Goal: Task Accomplishment & Management: Manage account settings

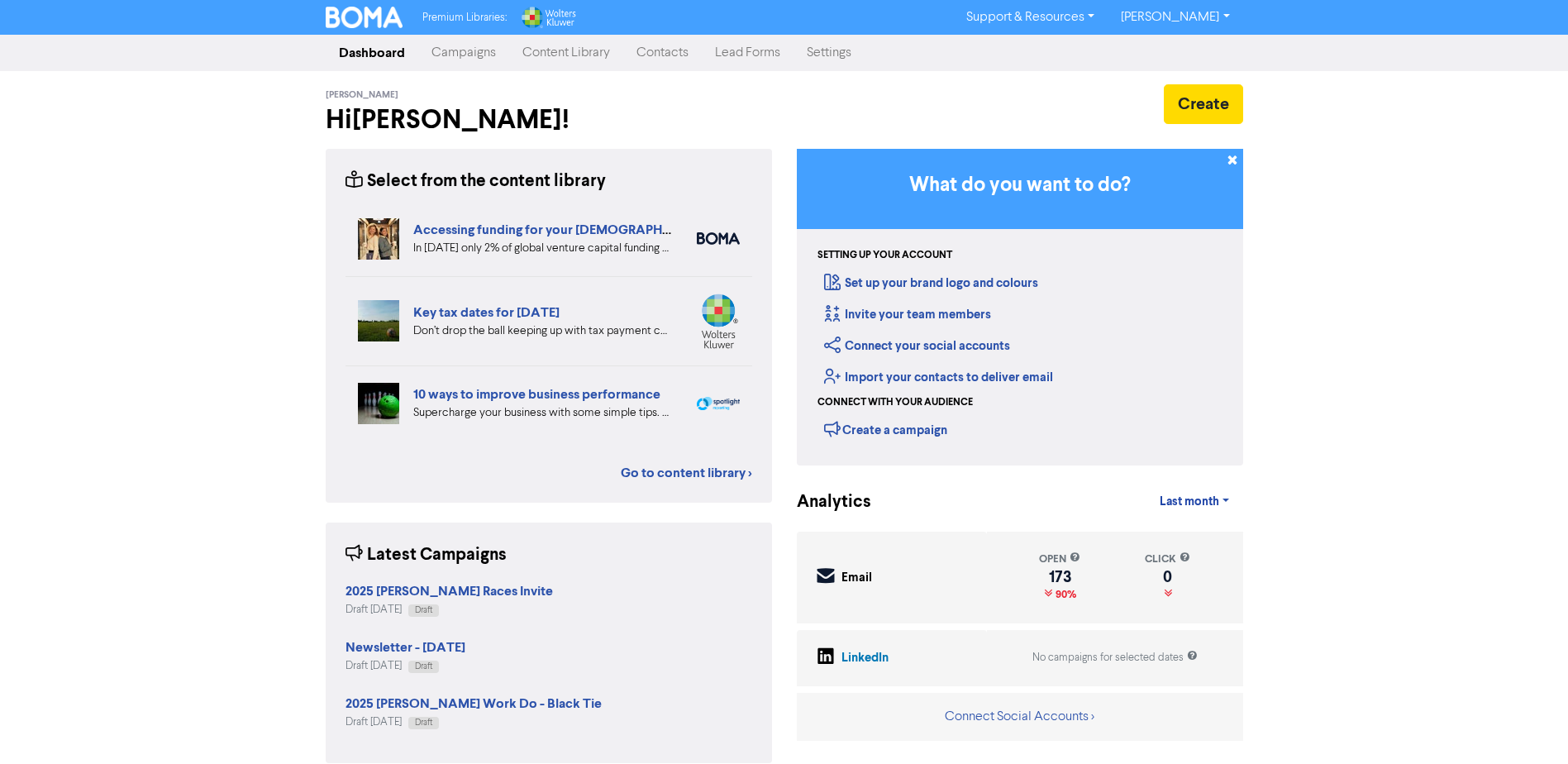
click at [671, 52] on link "Contacts" at bounding box center [662, 53] width 78 height 33
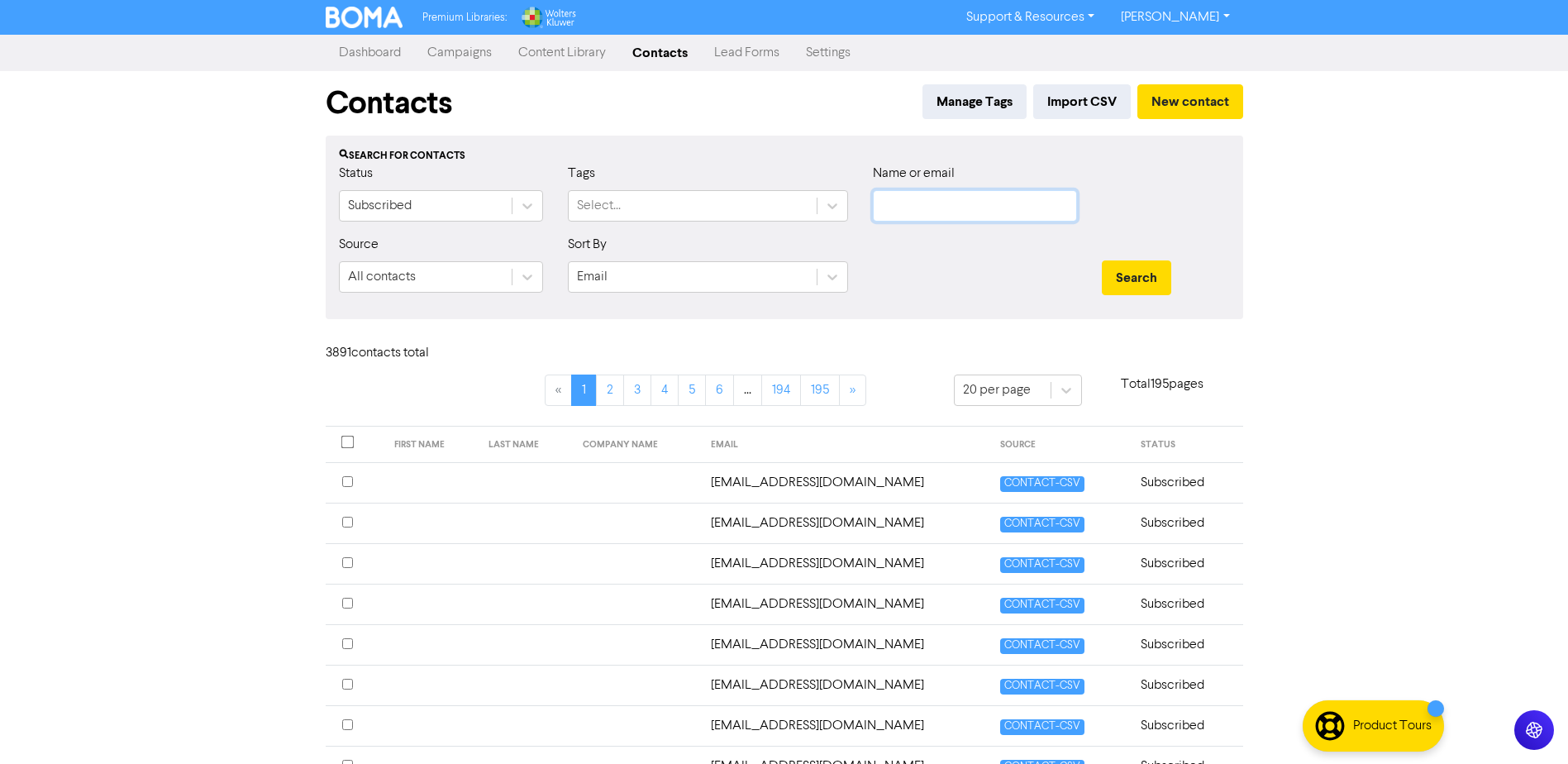
click at [927, 198] on input "text" at bounding box center [974, 206] width 204 height 32
type input "[PERSON_NAME].[PERSON_NAME]"
click at [1101, 260] on button "Search" at bounding box center [1135, 278] width 69 height 35
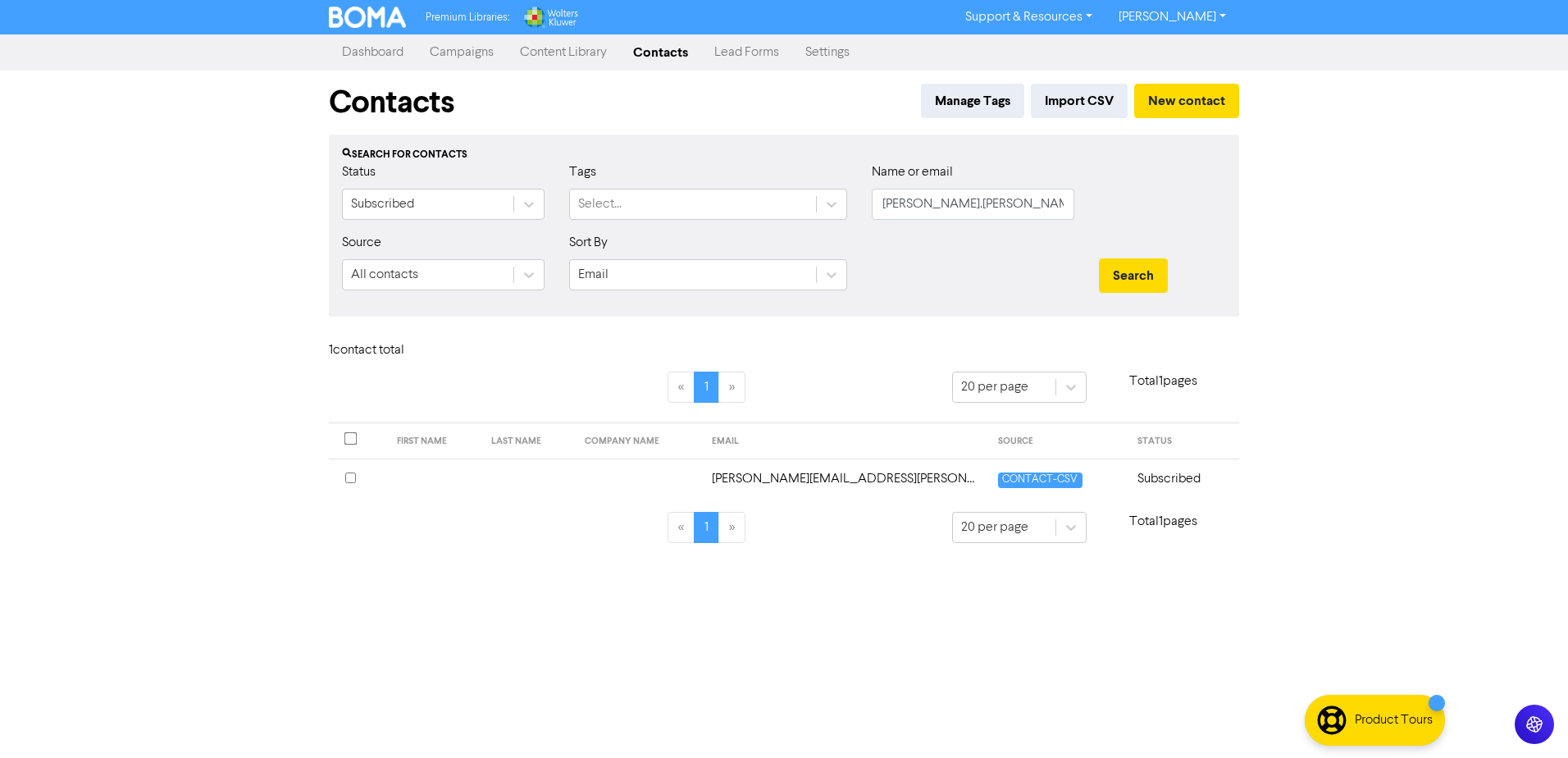
click at [860, 481] on td "[PERSON_NAME][EMAIL_ADDRESS][PERSON_NAME][DOMAIN_NAME]" at bounding box center [846, 478] width 287 height 40
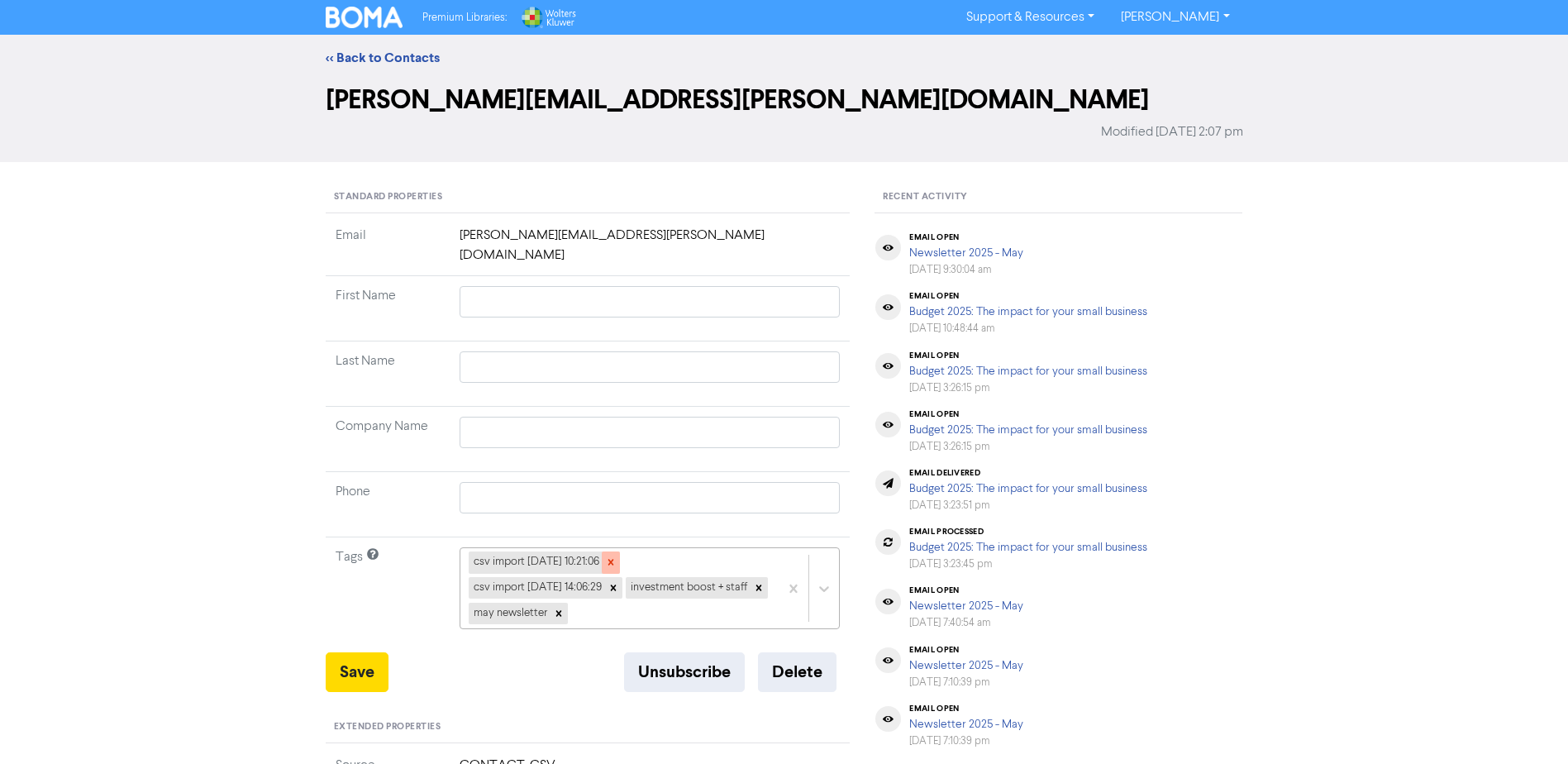
scroll to position [82, 0]
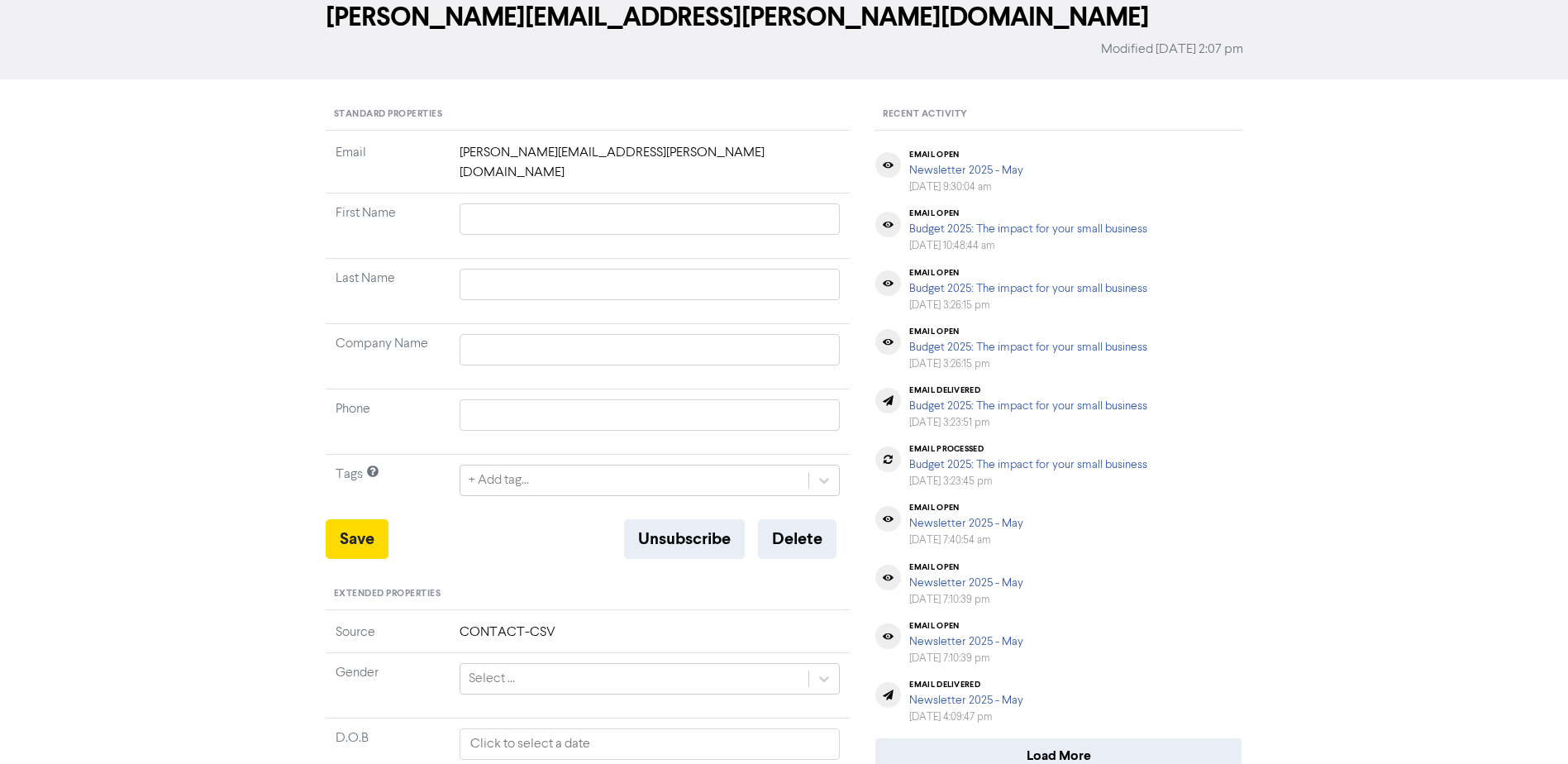
drag, startPoint x: 795, startPoint y: 486, endPoint x: 730, endPoint y: 503, distance: 67.2
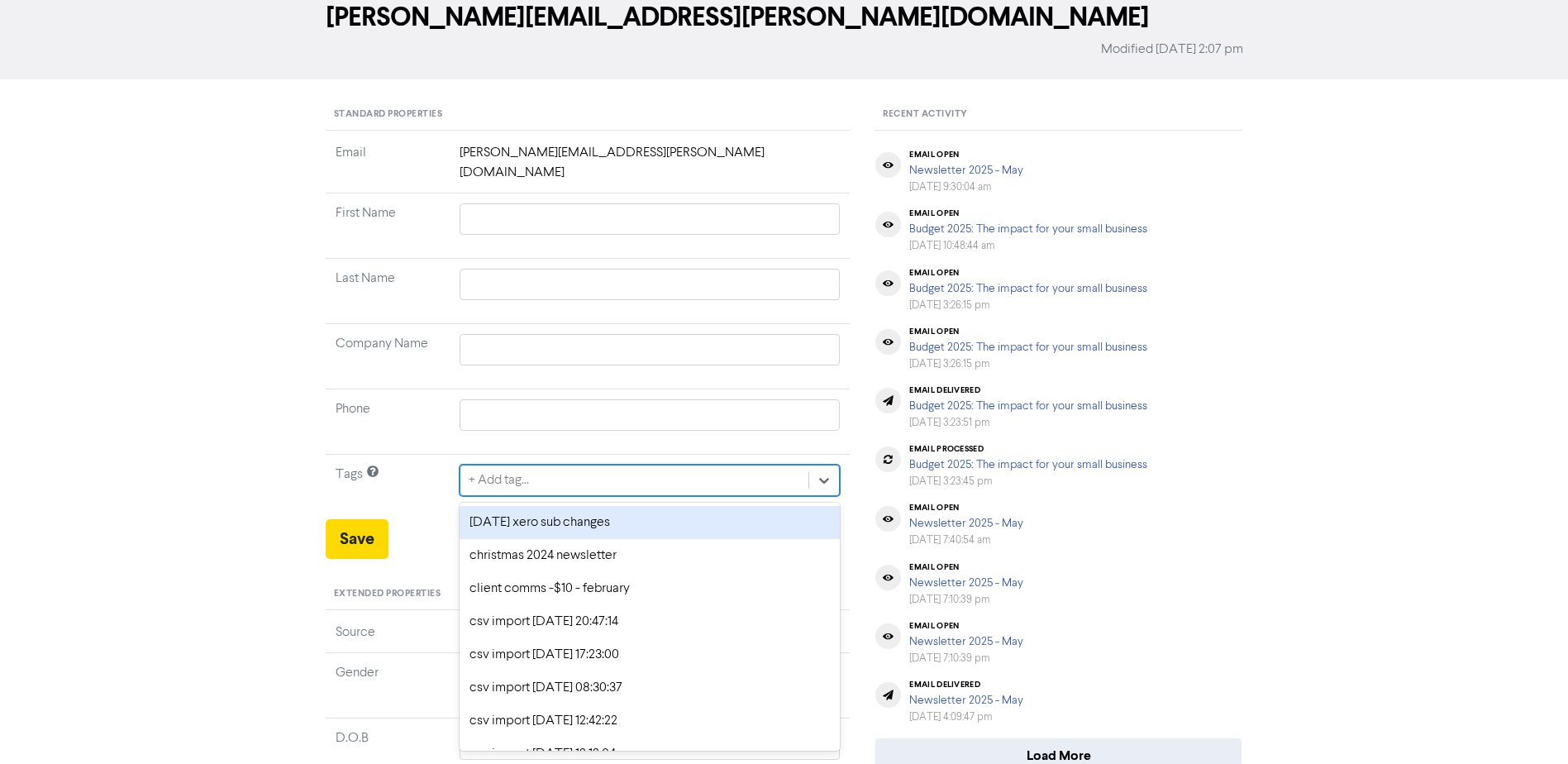
click at [539, 467] on div "+ Add tag..." at bounding box center [634, 480] width 349 height 30
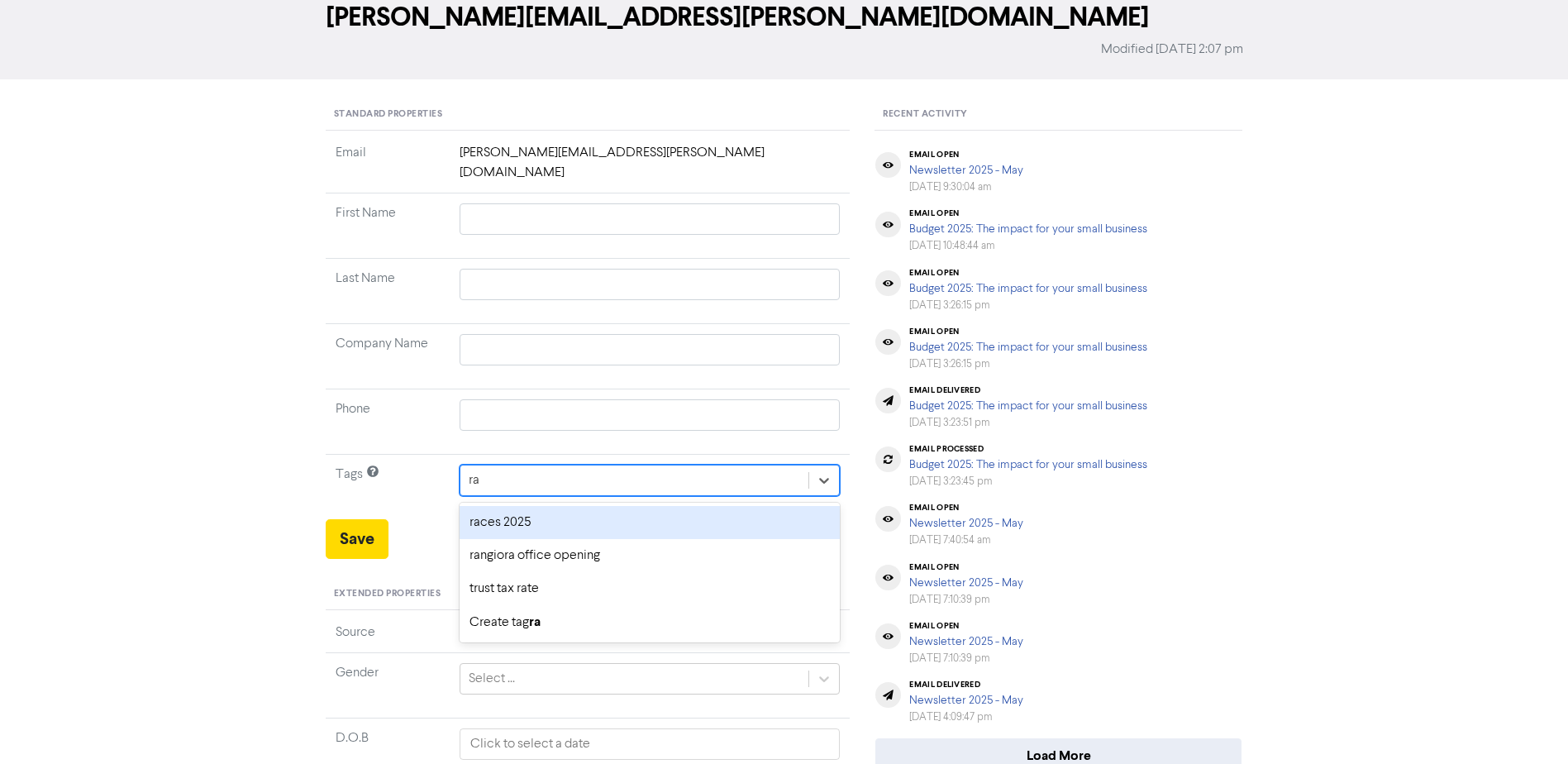
type input "rac"
click at [529, 506] on div "races 2025" at bounding box center [650, 523] width 381 height 33
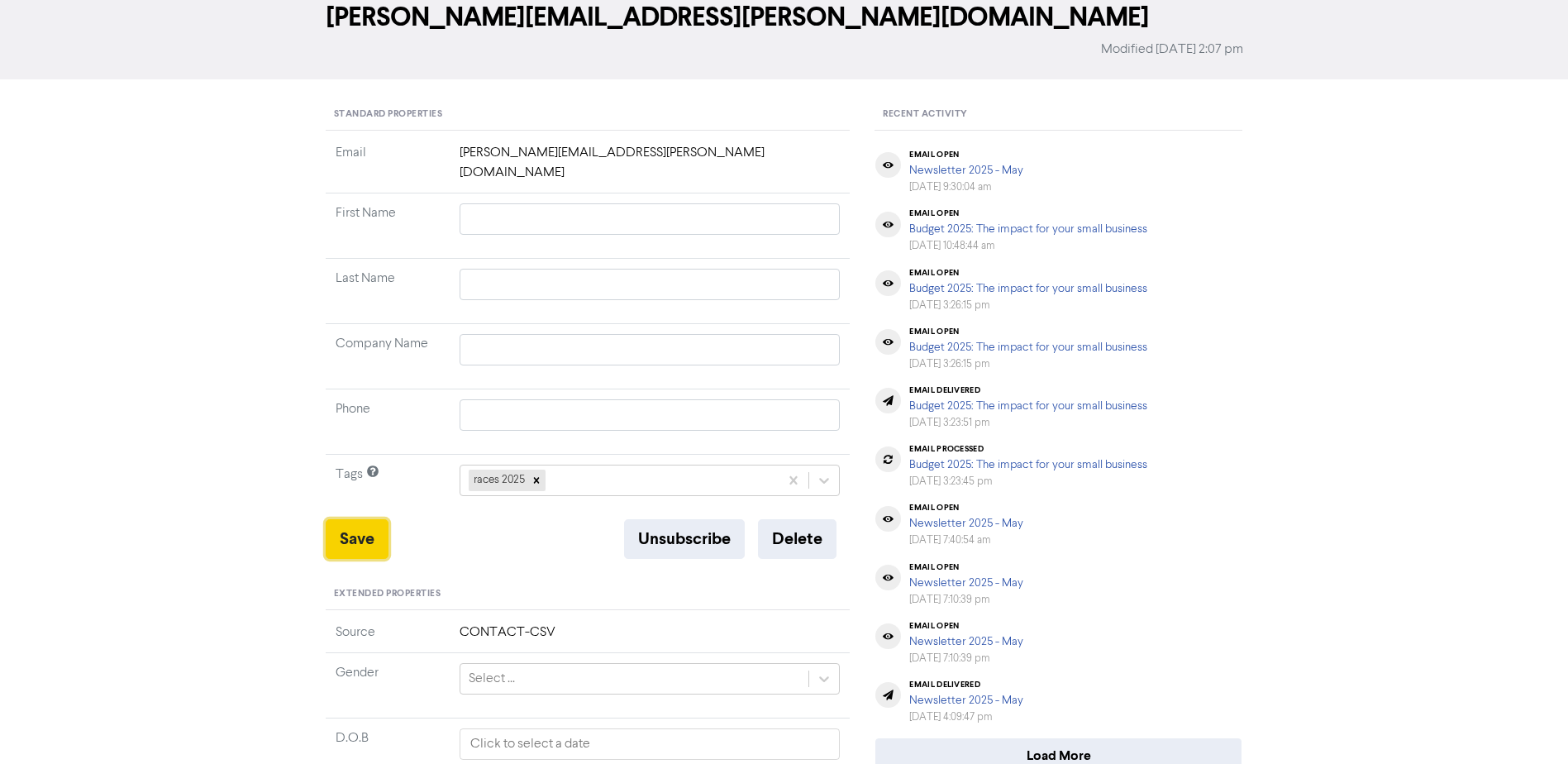
click at [355, 528] on button "Save" at bounding box center [357, 539] width 63 height 40
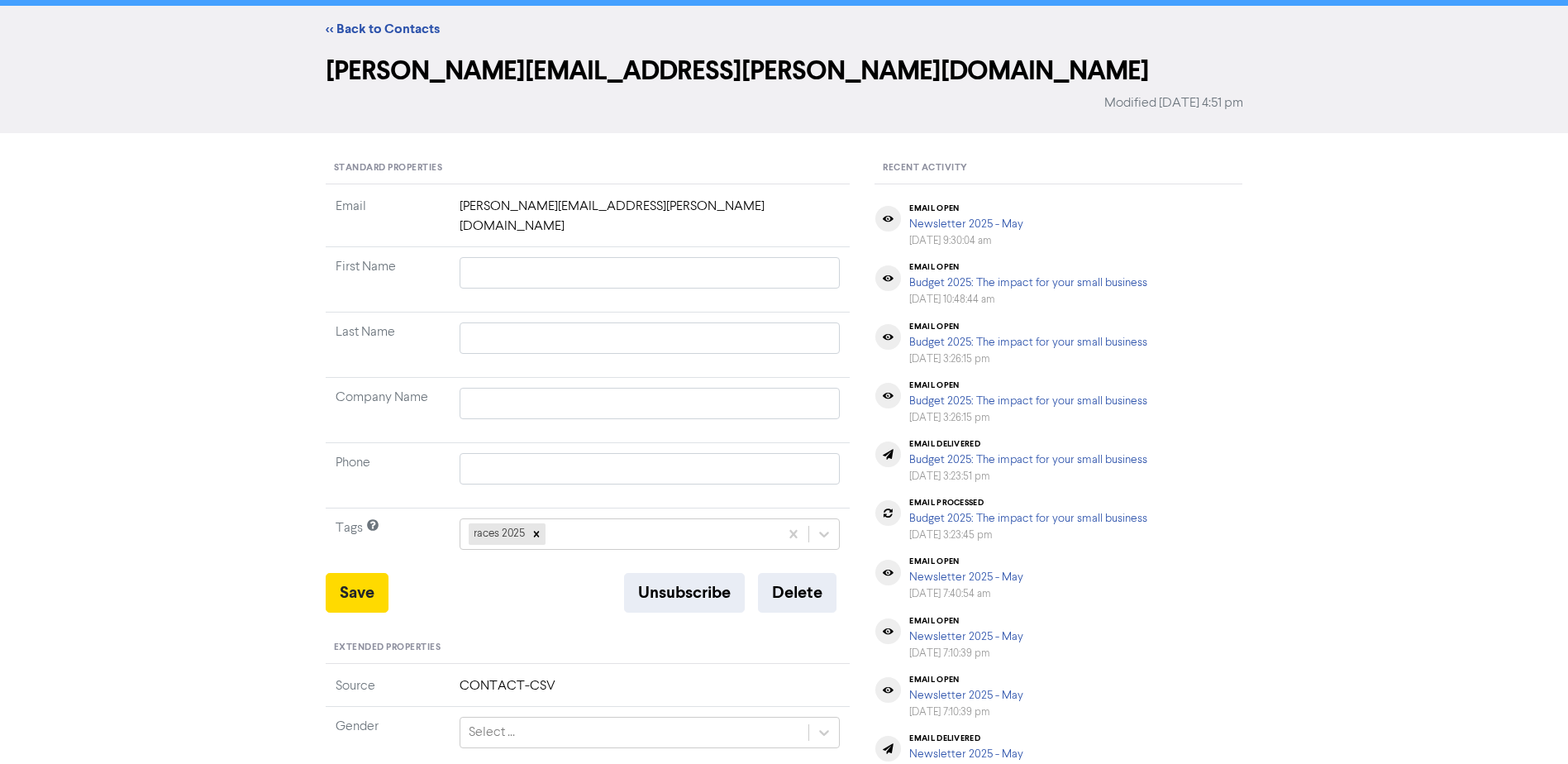
scroll to position [0, 0]
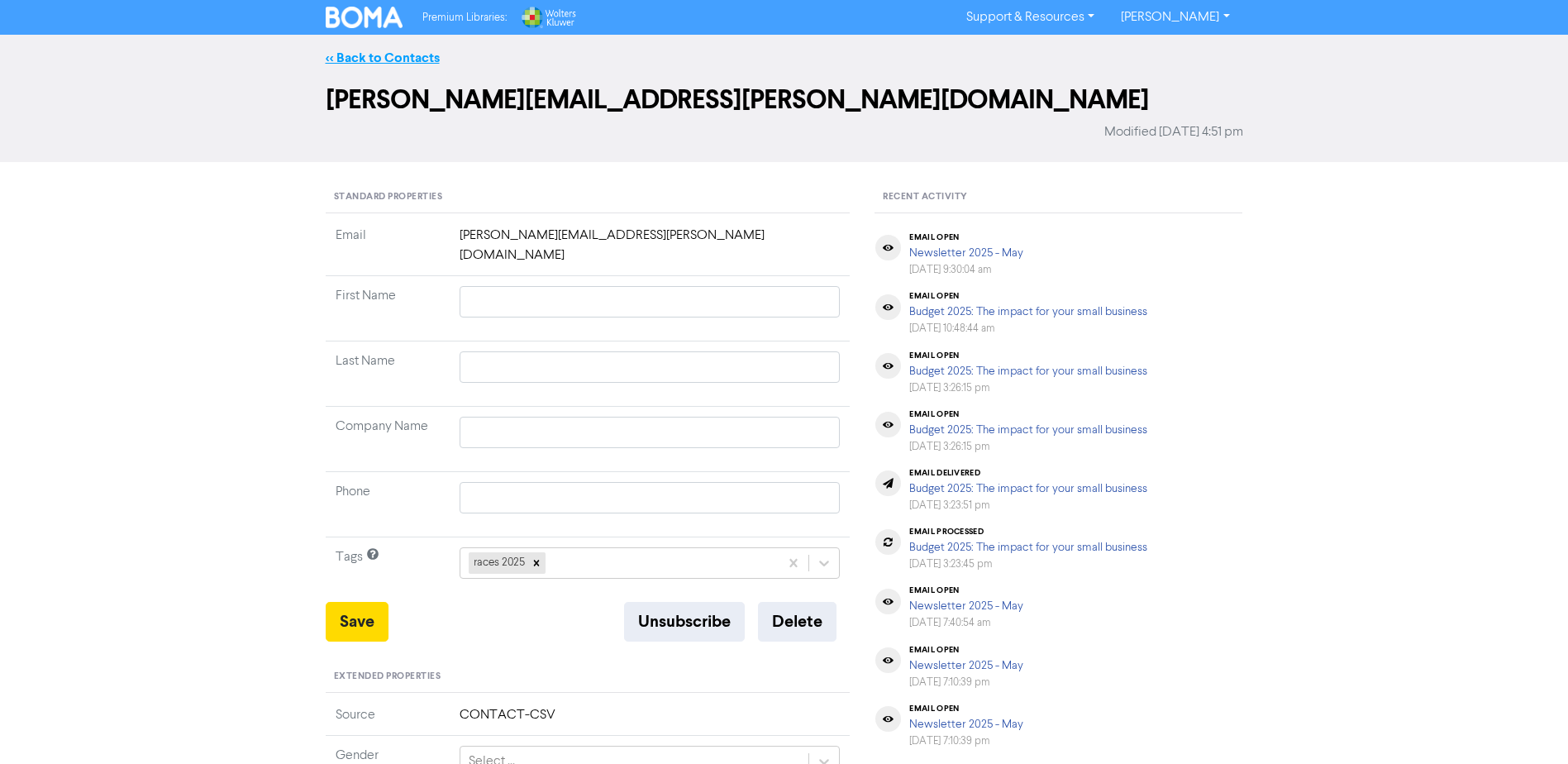
click at [369, 62] on link "<< Back to Contacts" at bounding box center [382, 58] width 114 height 17
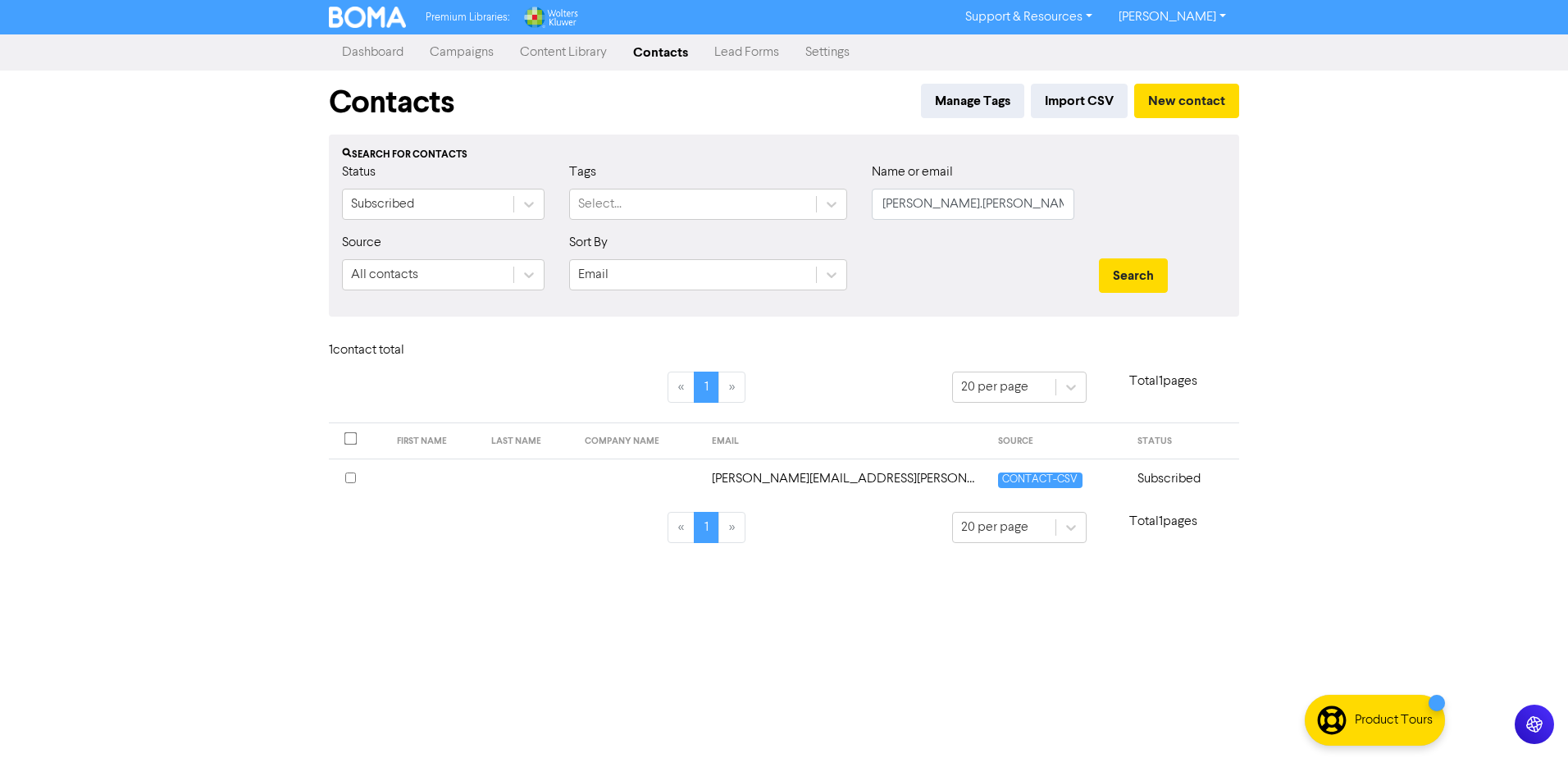
click at [485, 61] on link "Campaigns" at bounding box center [462, 53] width 90 height 33
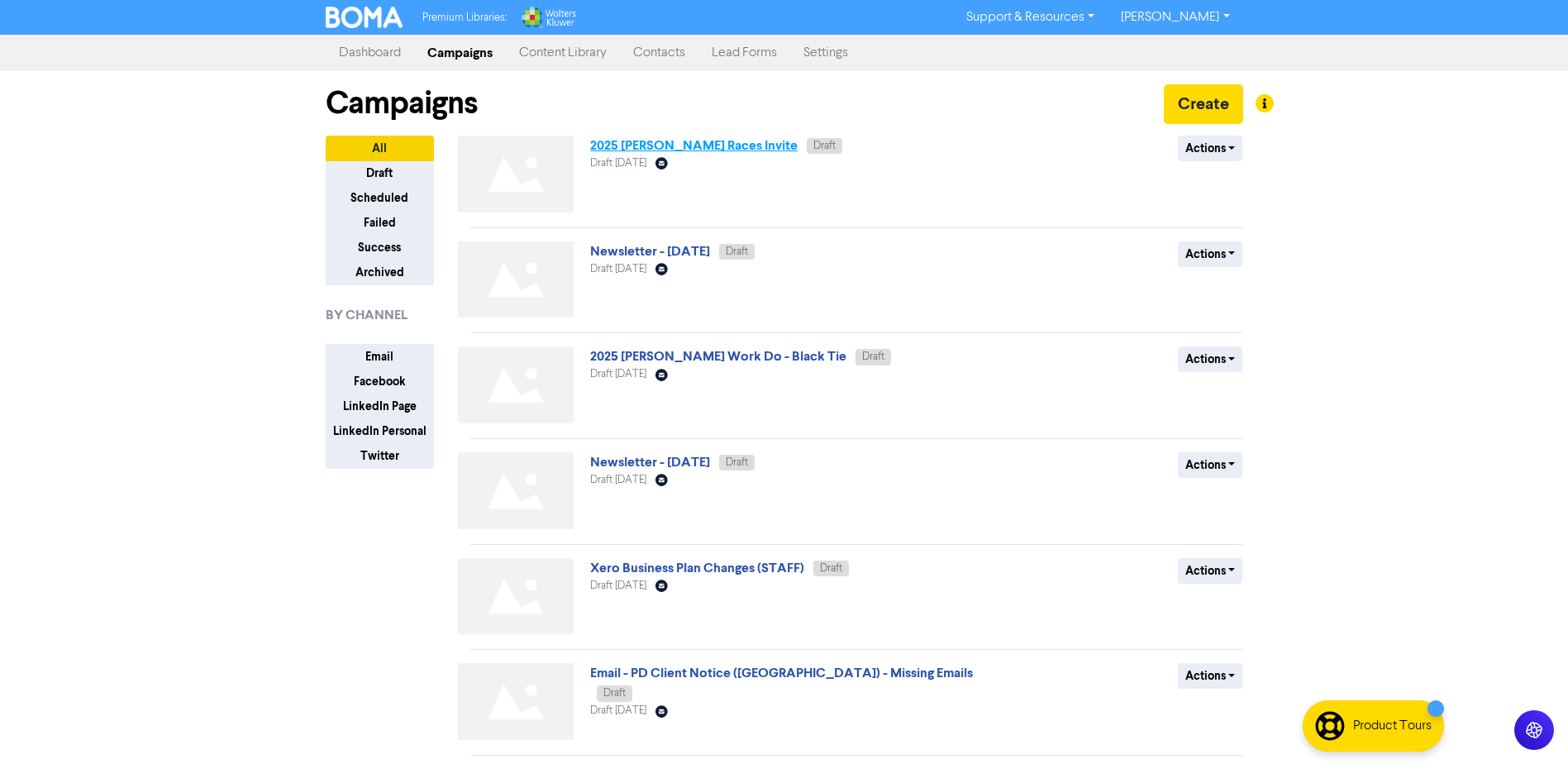
click at [670, 146] on link "2025 [PERSON_NAME] Races Invite" at bounding box center [693, 146] width 207 height 17
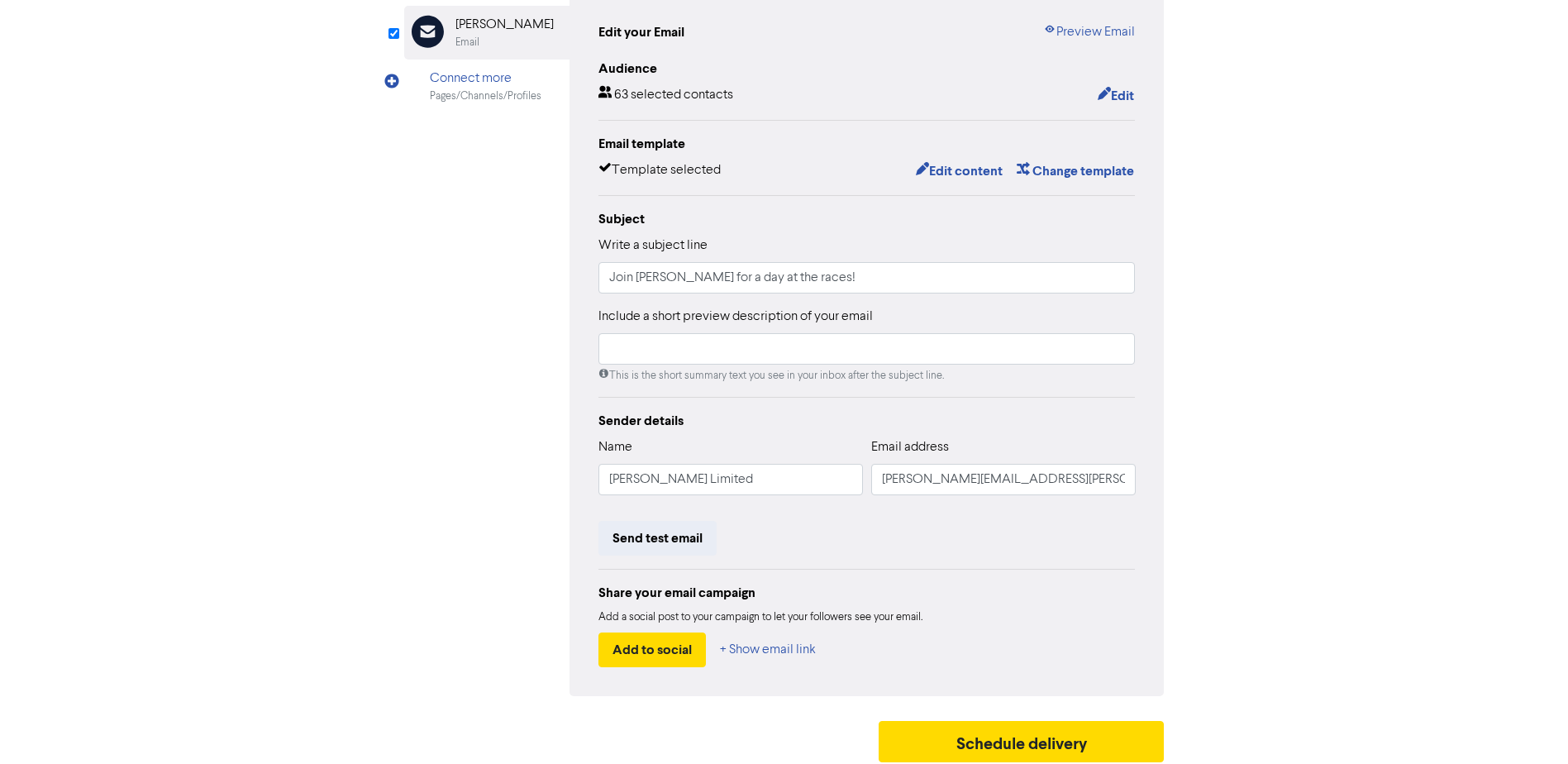
scroll to position [184, 0]
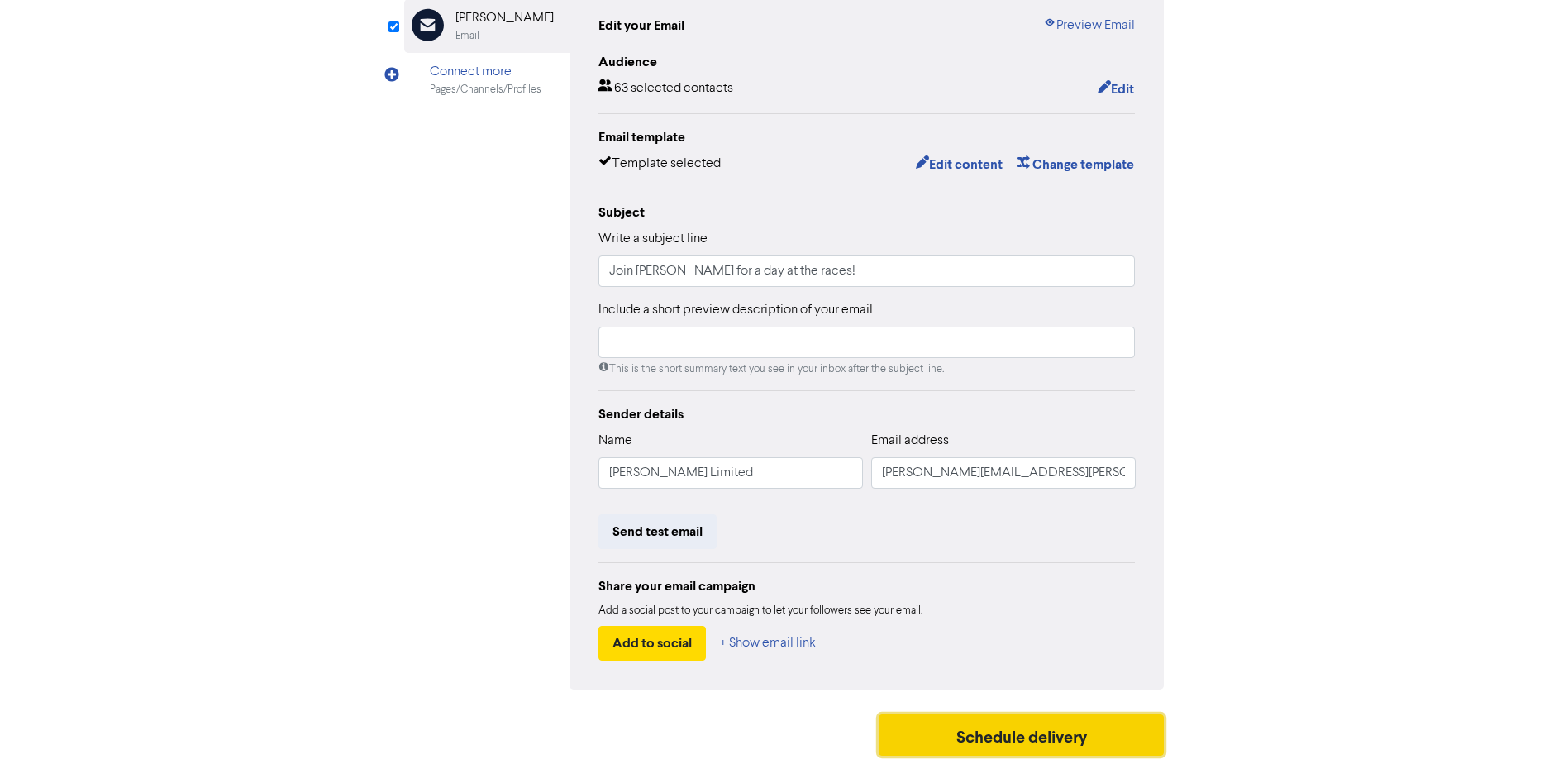
click at [964, 741] on button "Schedule delivery" at bounding box center [1021, 735] width 286 height 42
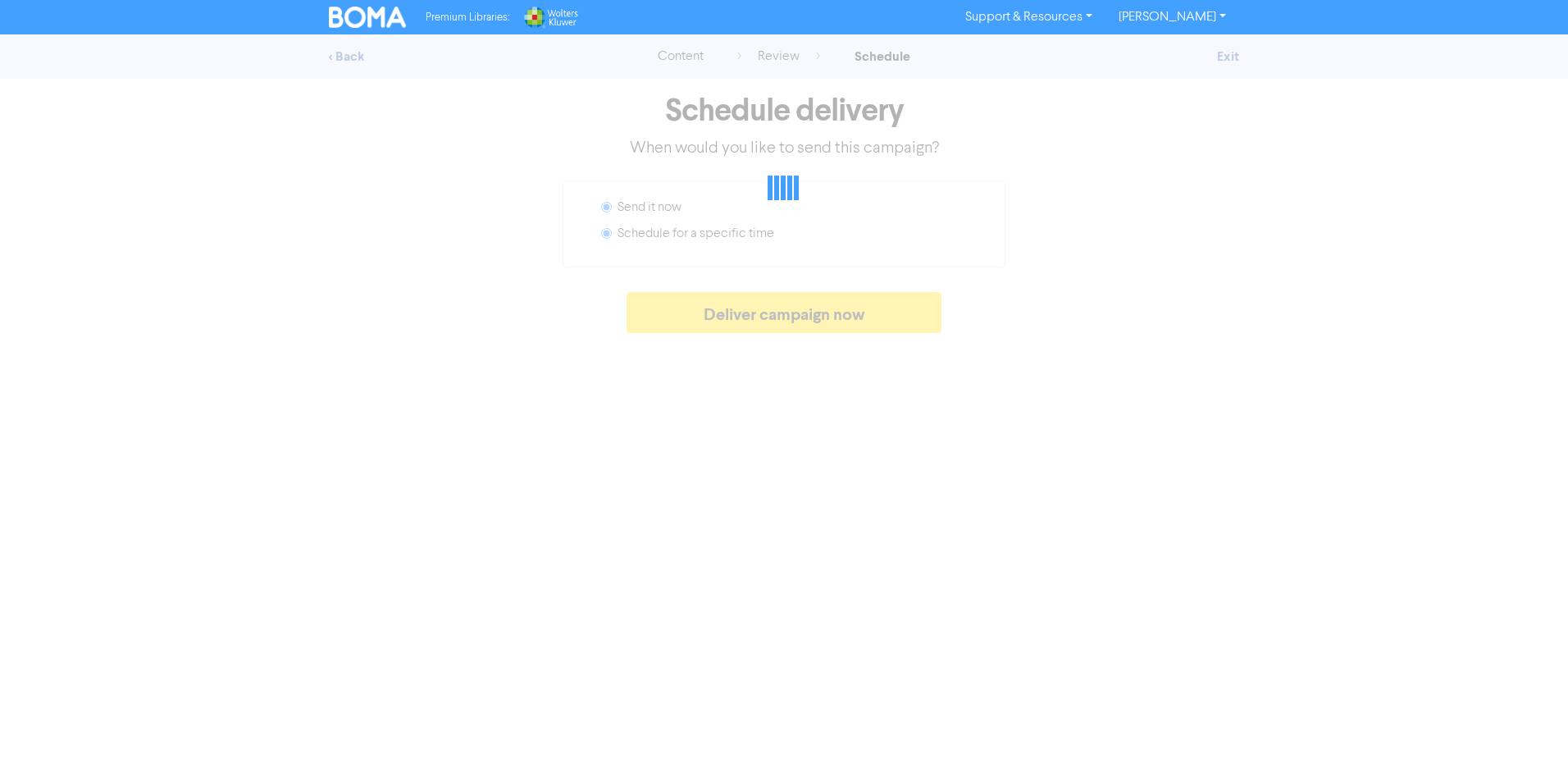
radio input "false"
radio input "true"
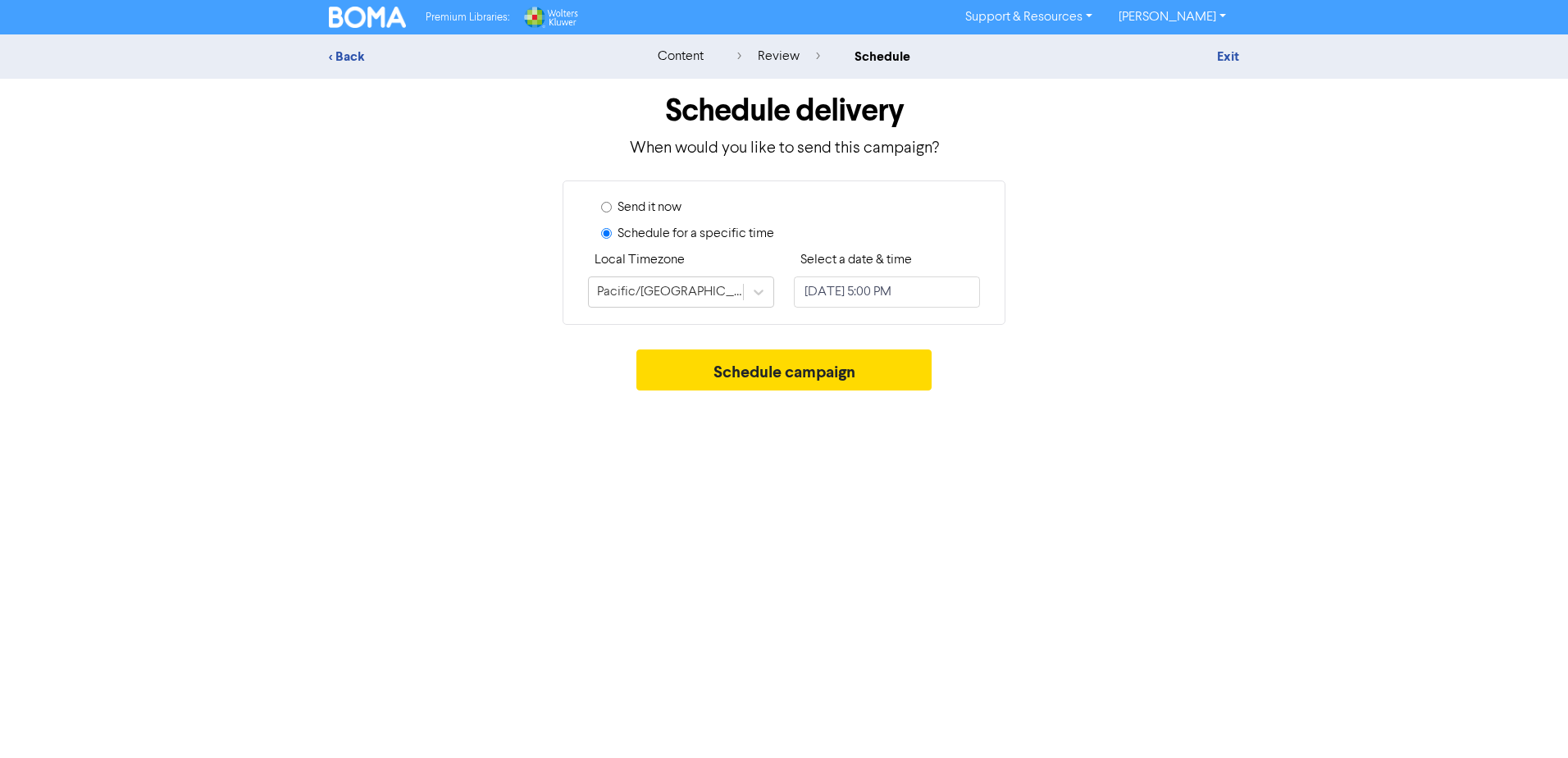
click at [653, 209] on label "Send it now" at bounding box center [649, 207] width 64 height 20
click at [612, 209] on input "Send it now" at bounding box center [606, 206] width 11 height 11
radio input "true"
radio input "false"
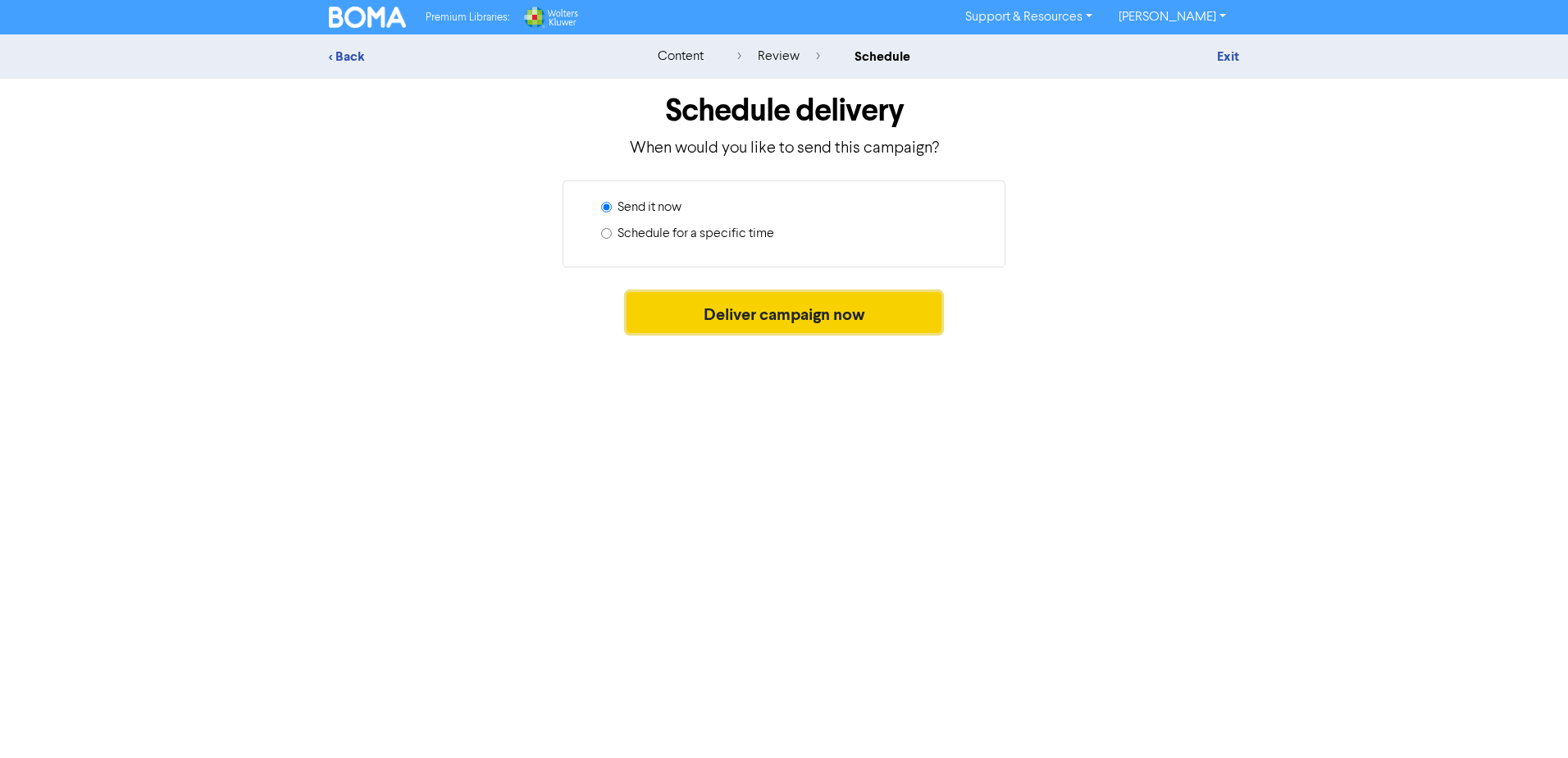
click at [763, 323] on button "Deliver campaign now" at bounding box center [784, 313] width 315 height 41
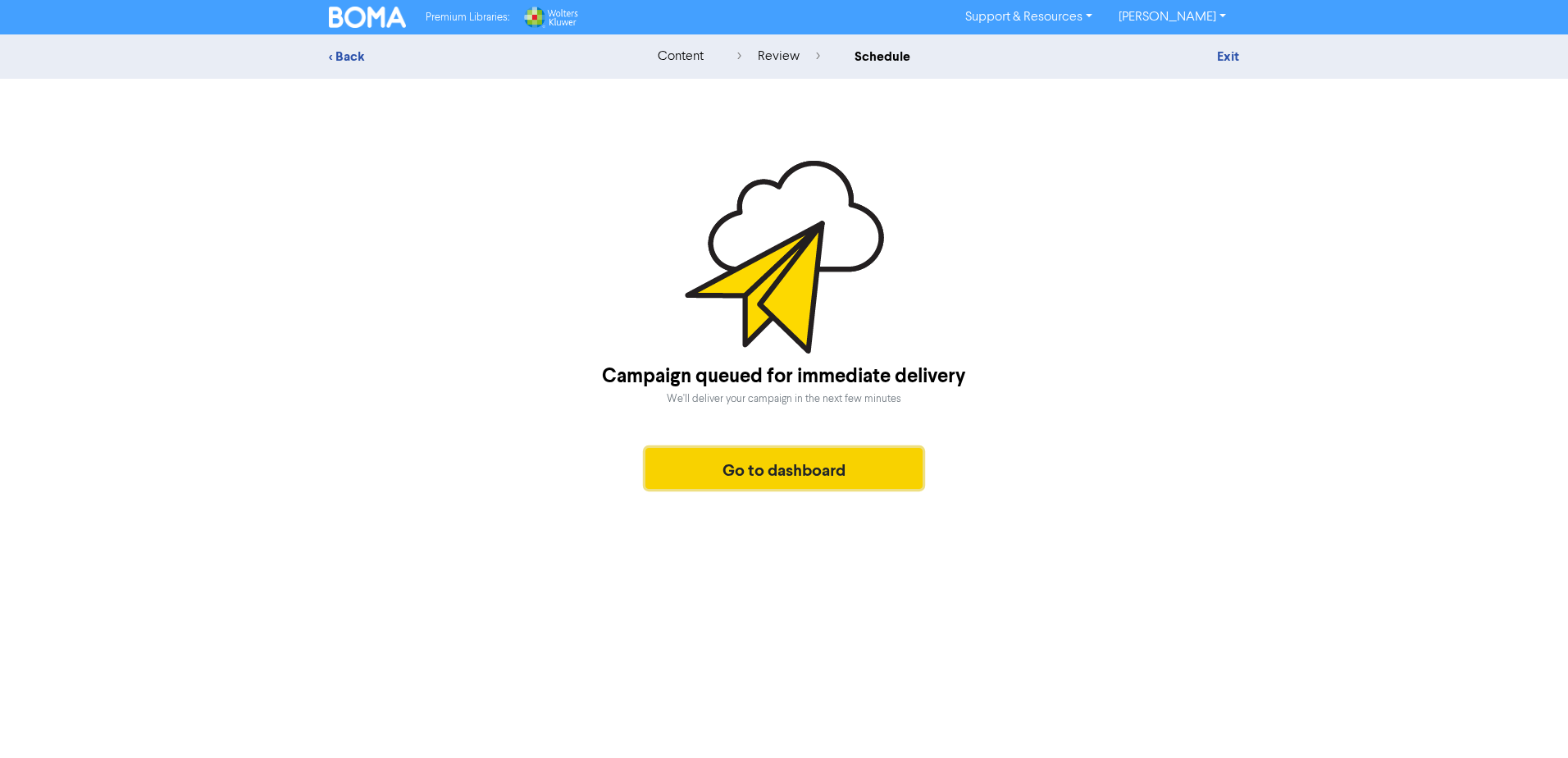
click at [743, 478] on button "Go to dashboard" at bounding box center [784, 468] width 277 height 41
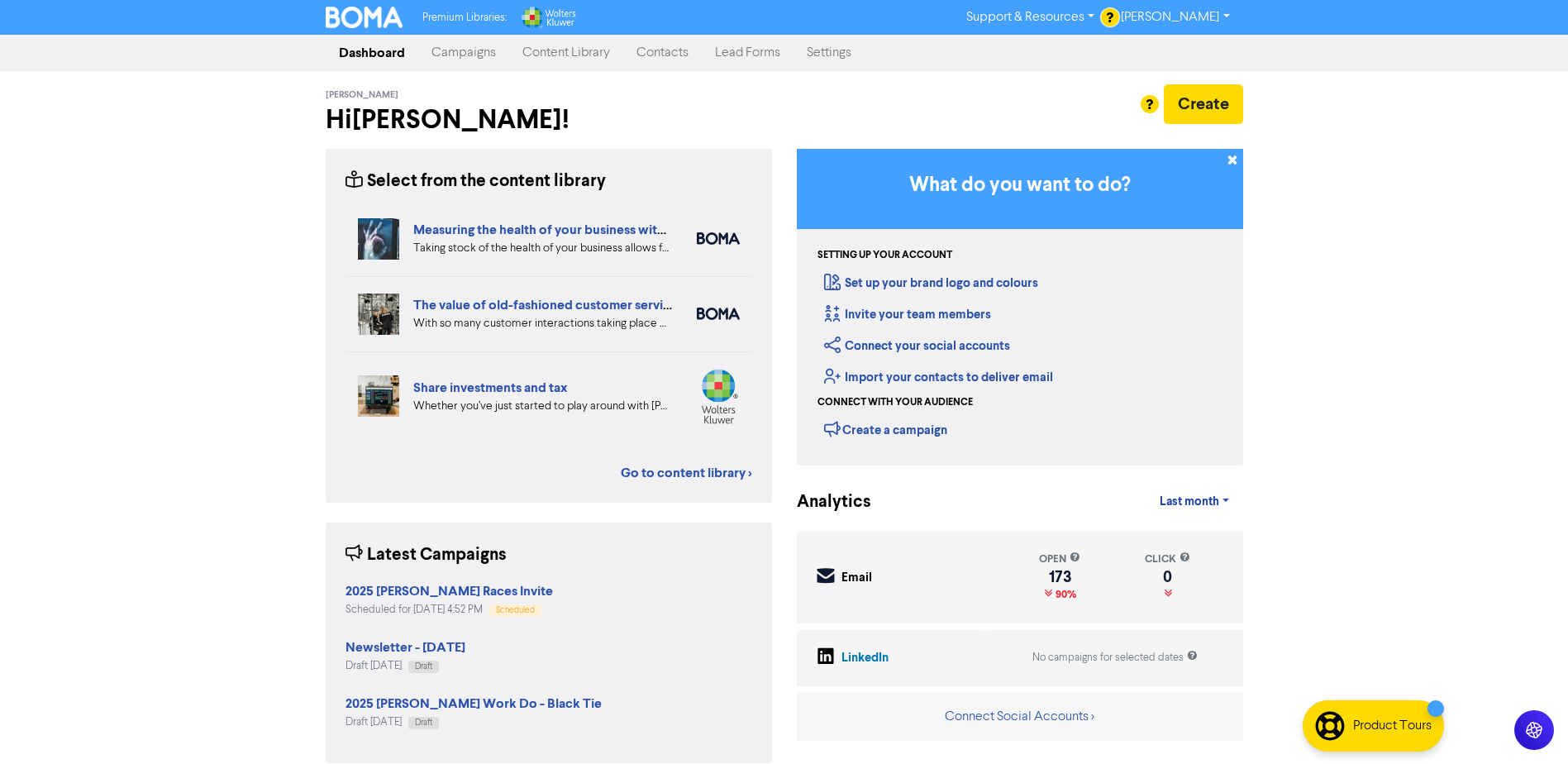
drag, startPoint x: 463, startPoint y: 58, endPoint x: 458, endPoint y: 67, distance: 10.3
click at [463, 58] on link "Campaigns" at bounding box center [463, 53] width 91 height 33
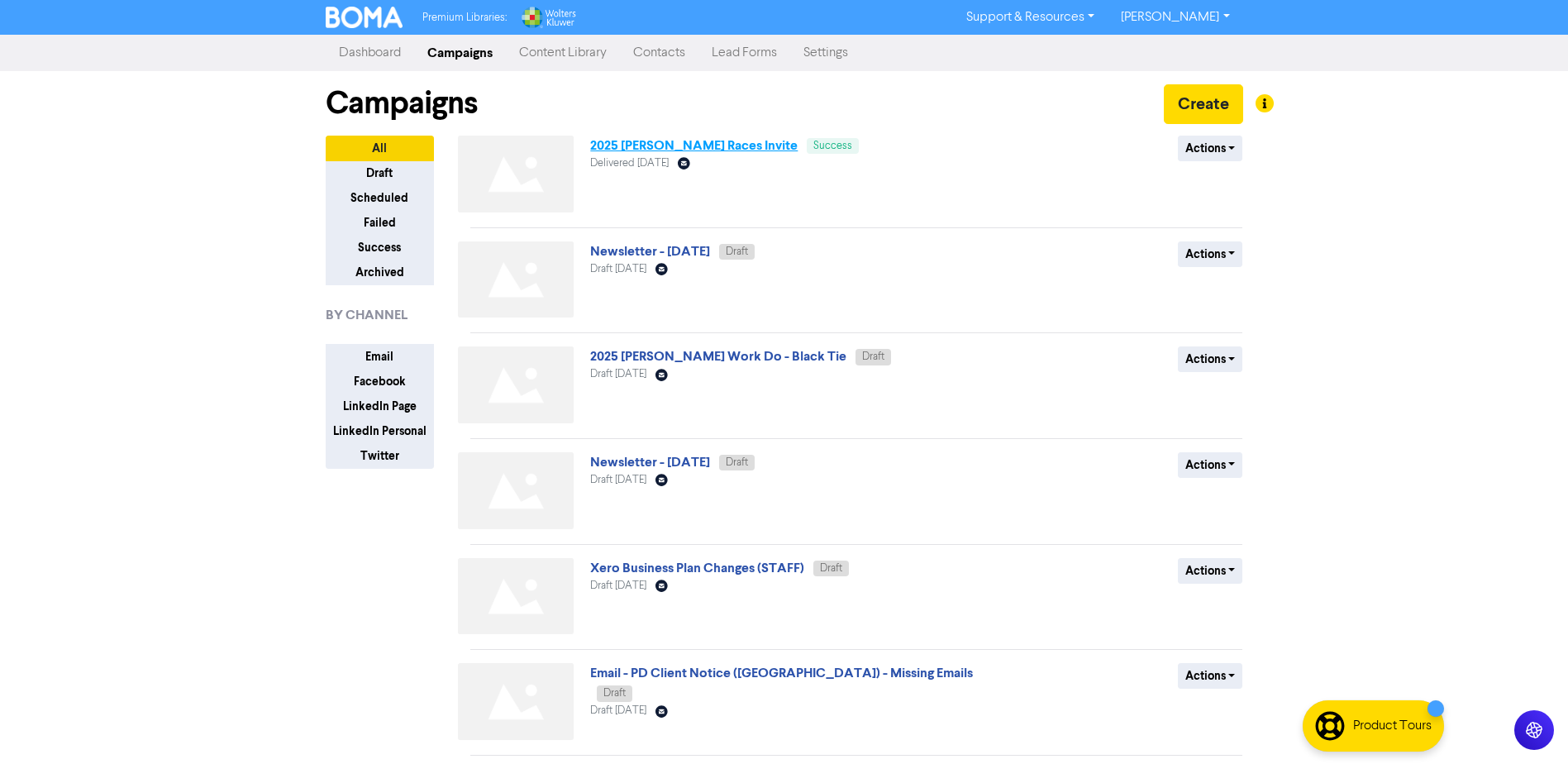
click at [724, 144] on link "2025 [PERSON_NAME] Races Invite" at bounding box center [693, 146] width 207 height 17
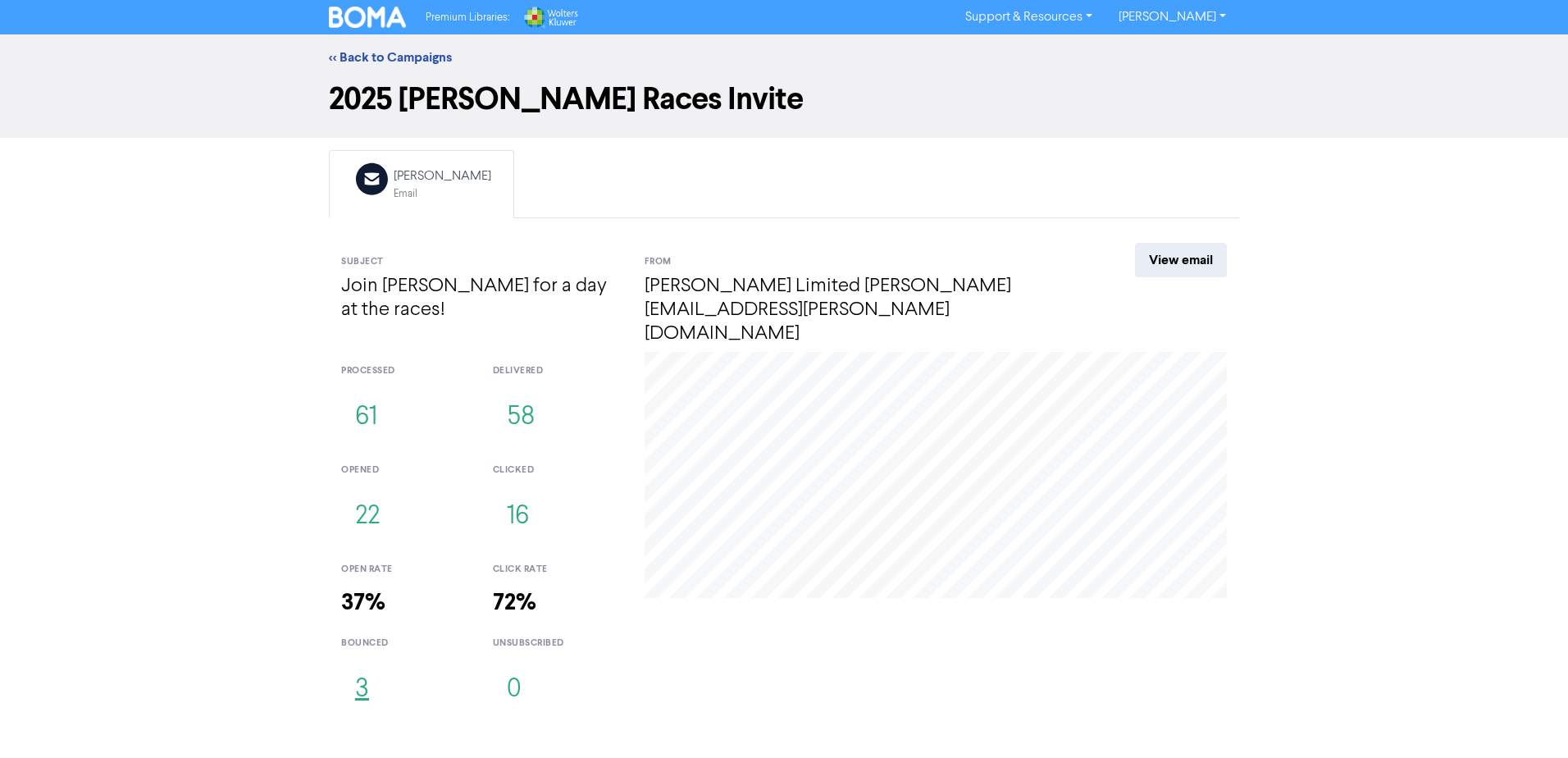
click at [361, 668] on button "3" at bounding box center [362, 690] width 42 height 54
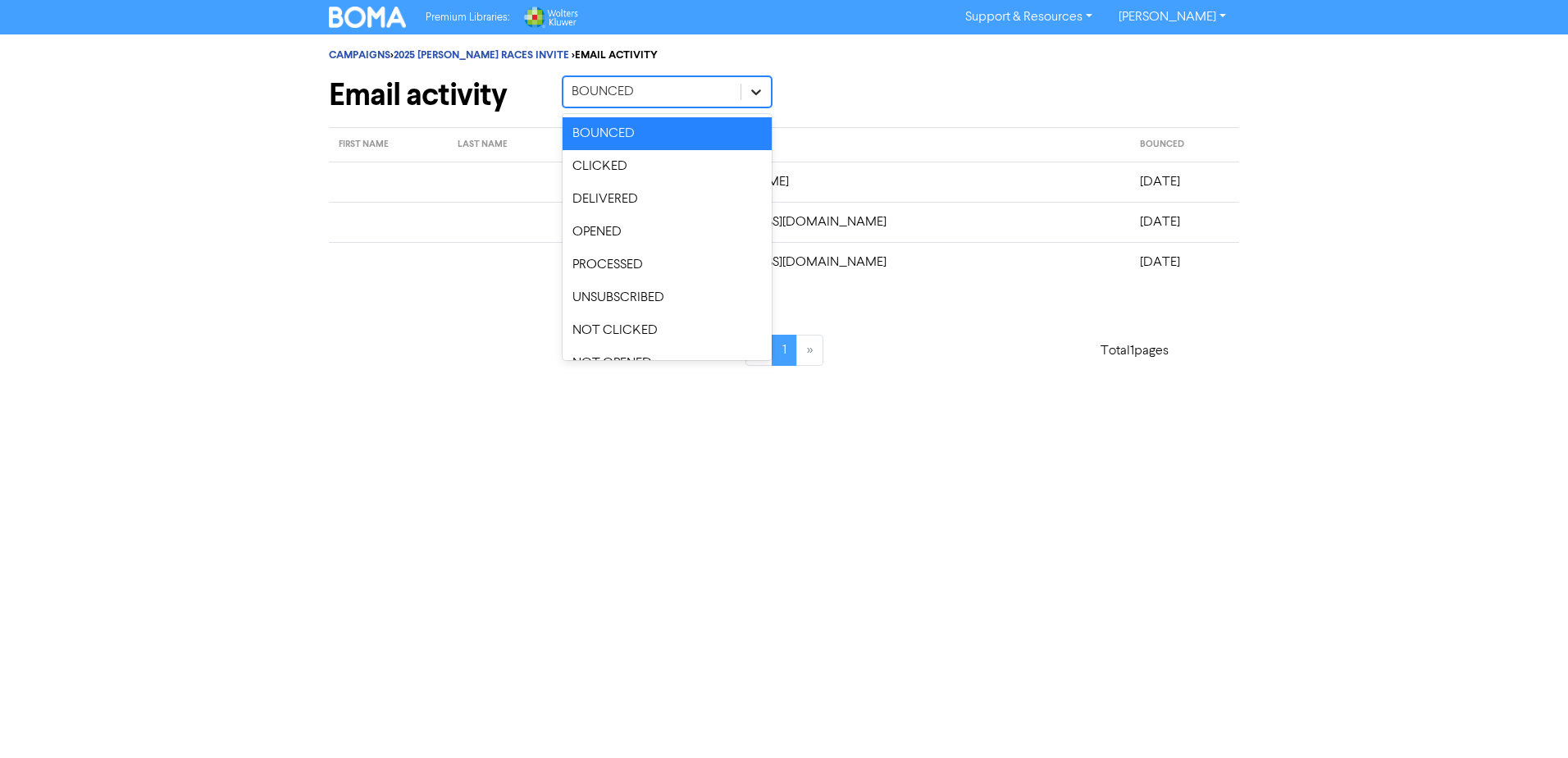
click at [759, 88] on icon at bounding box center [756, 92] width 17 height 17
click at [715, 227] on div "OPENED" at bounding box center [667, 232] width 209 height 33
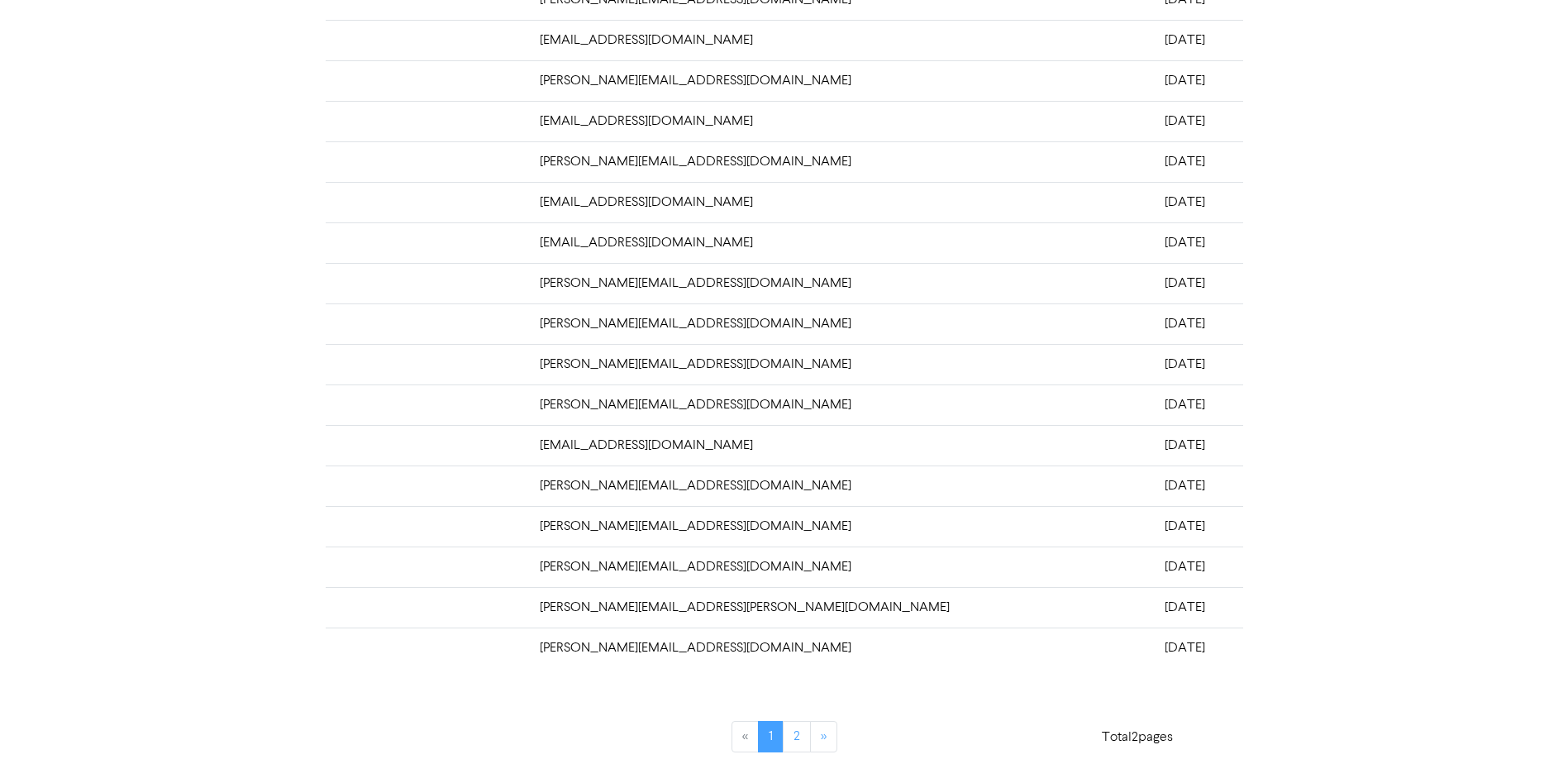
scroll to position [314, 0]
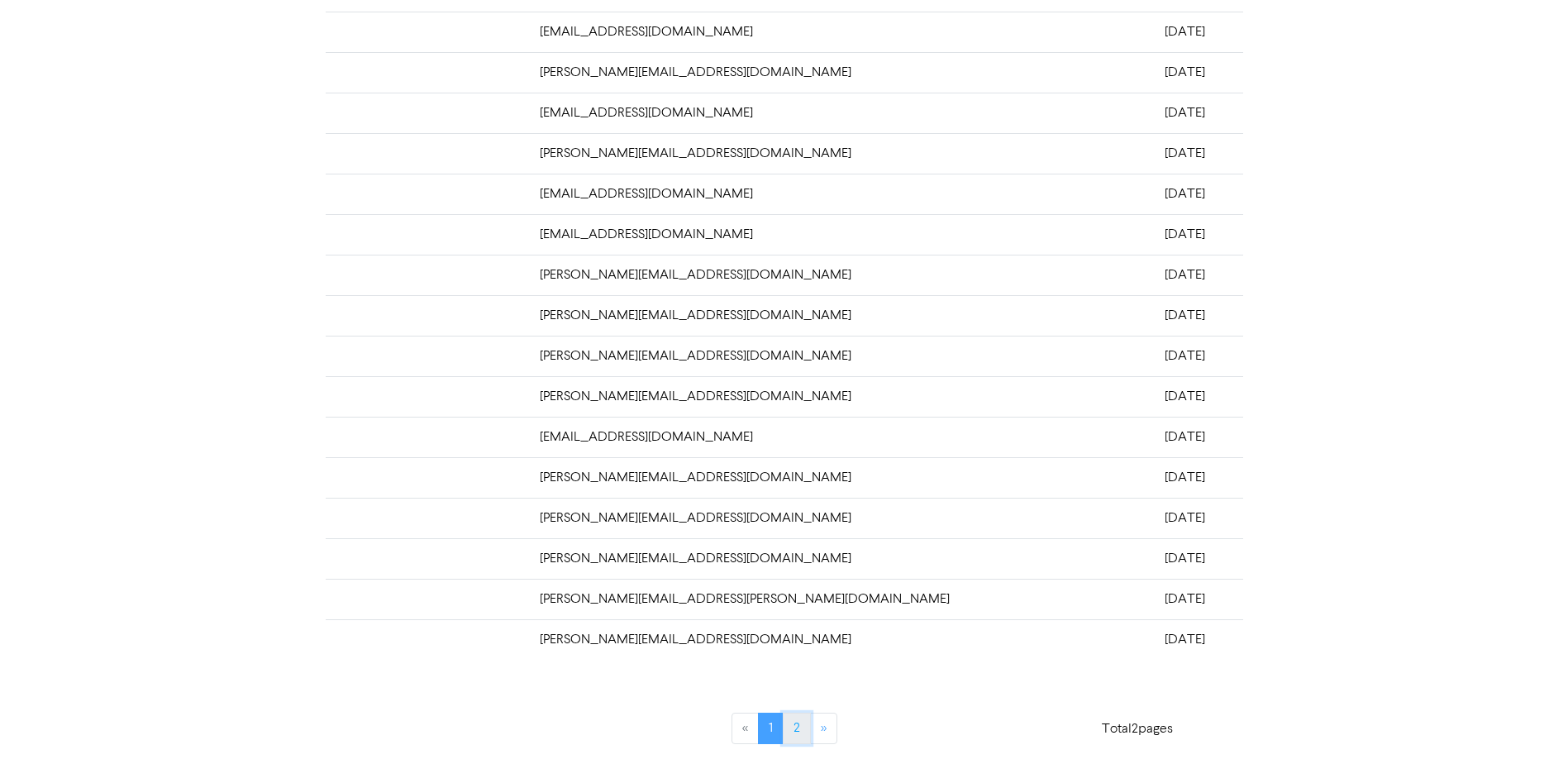
click at [797, 729] on link "2" at bounding box center [797, 728] width 28 height 32
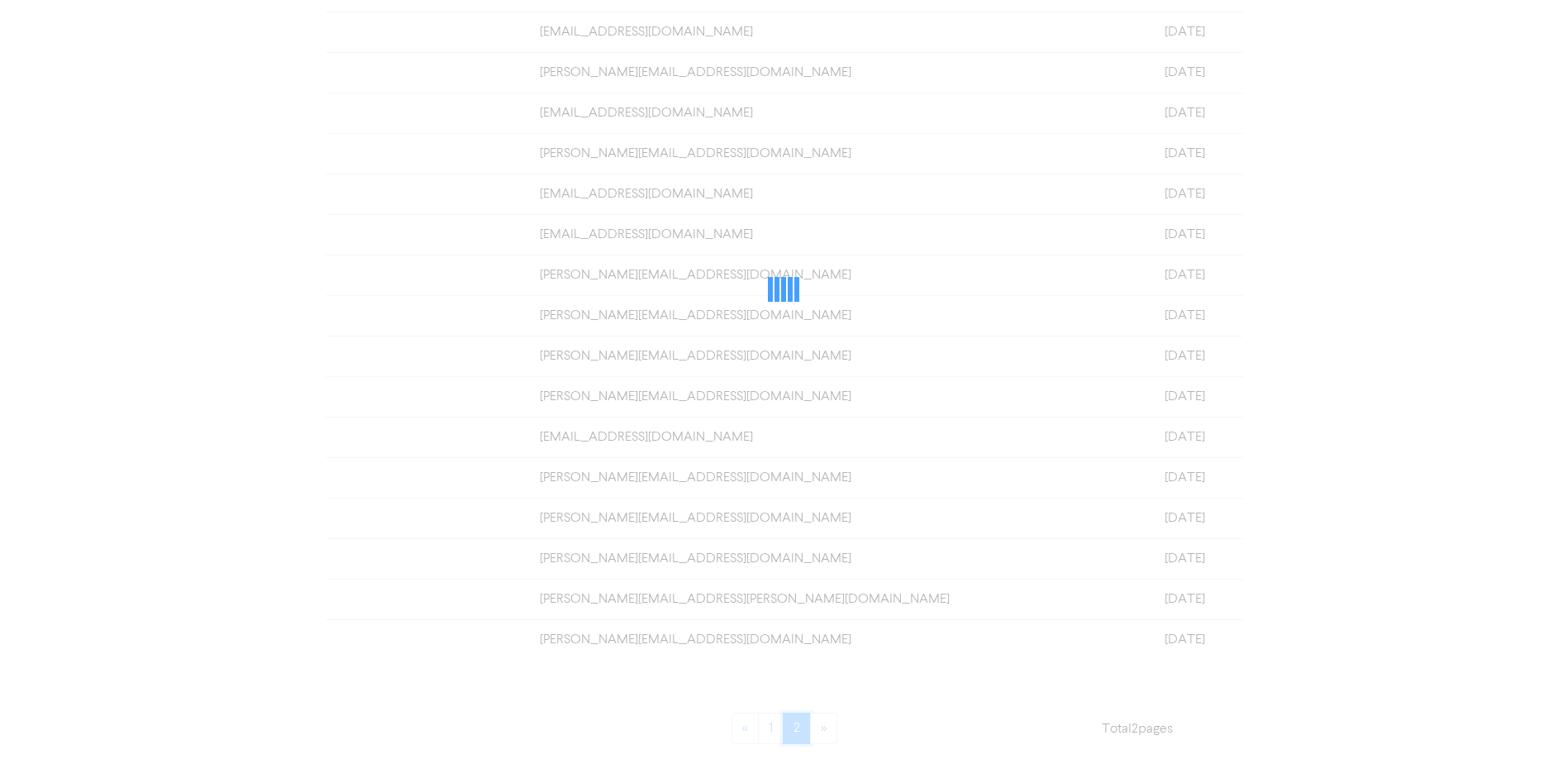
scroll to position [0, 0]
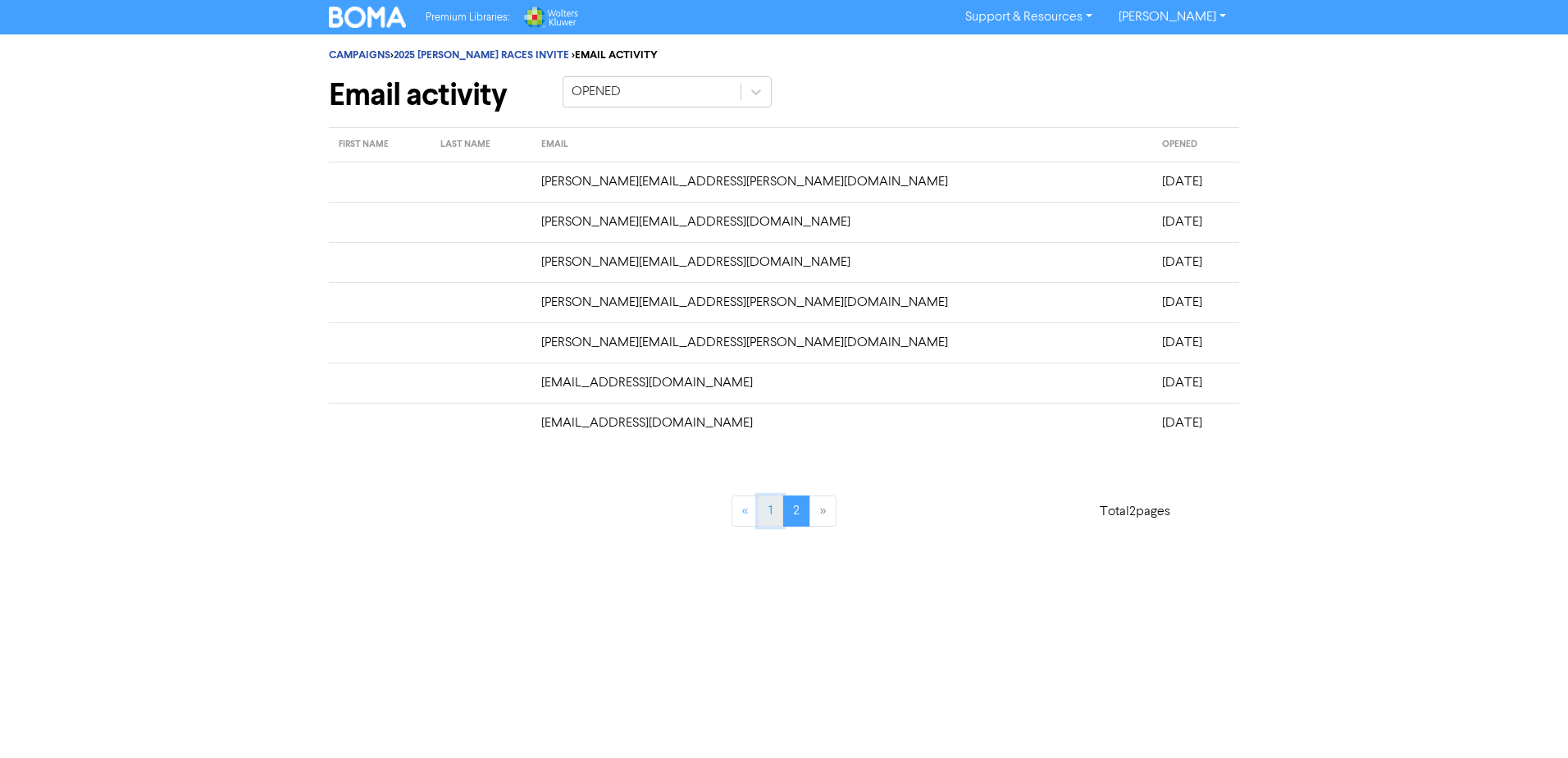
click at [769, 519] on link "1" at bounding box center [770, 511] width 26 height 31
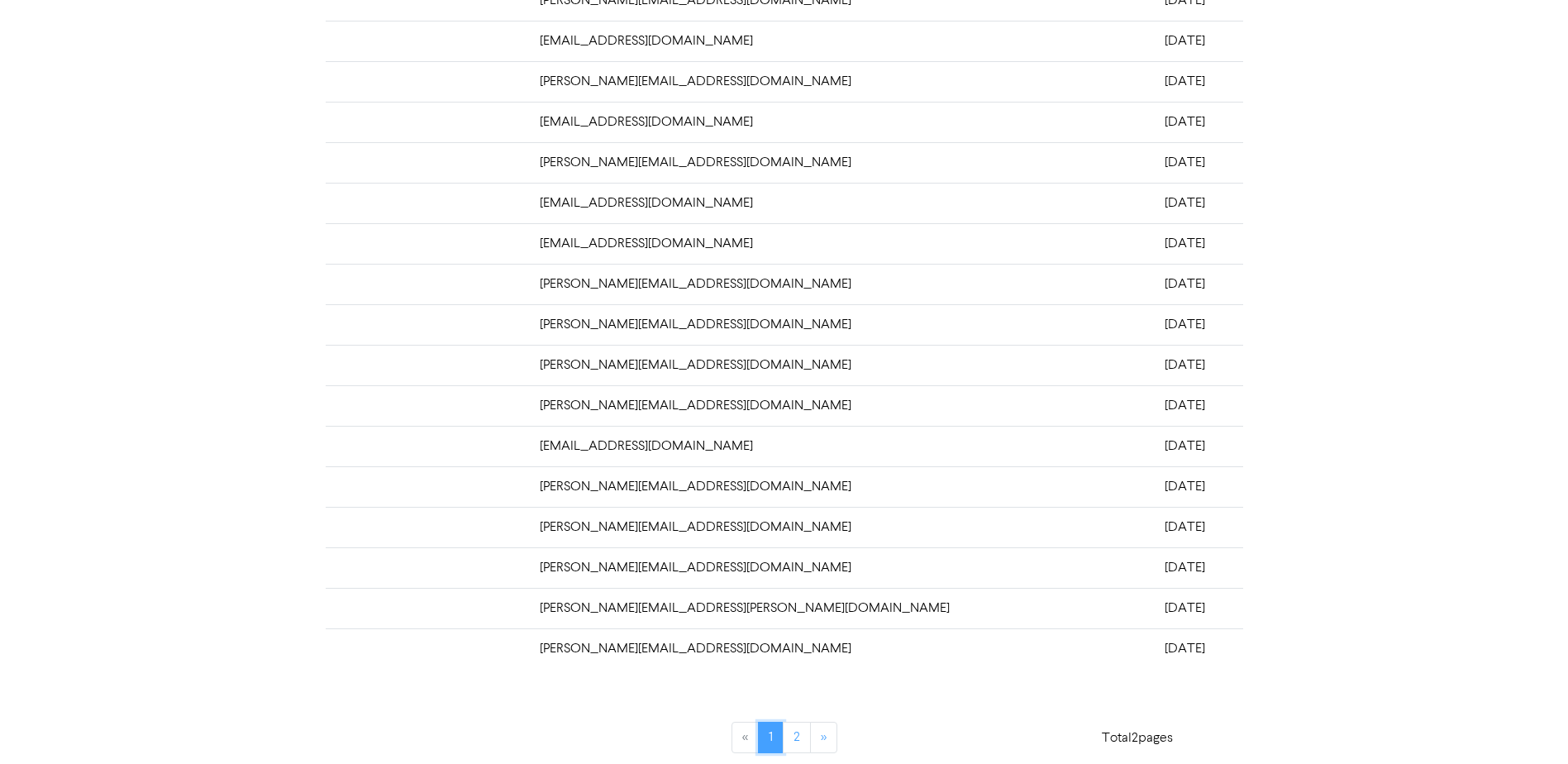
scroll to position [314, 0]
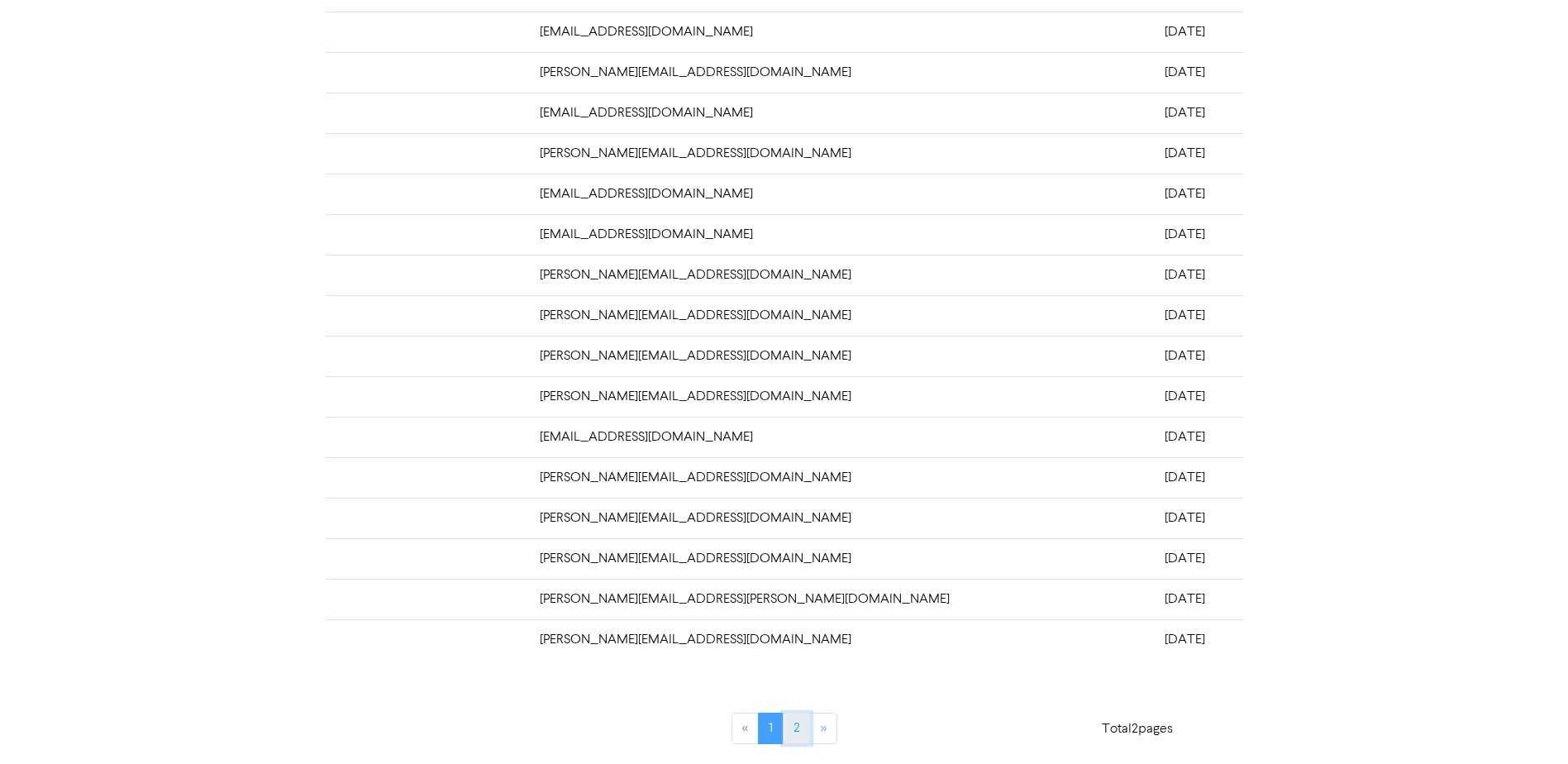
click at [793, 738] on link "2" at bounding box center [797, 728] width 28 height 32
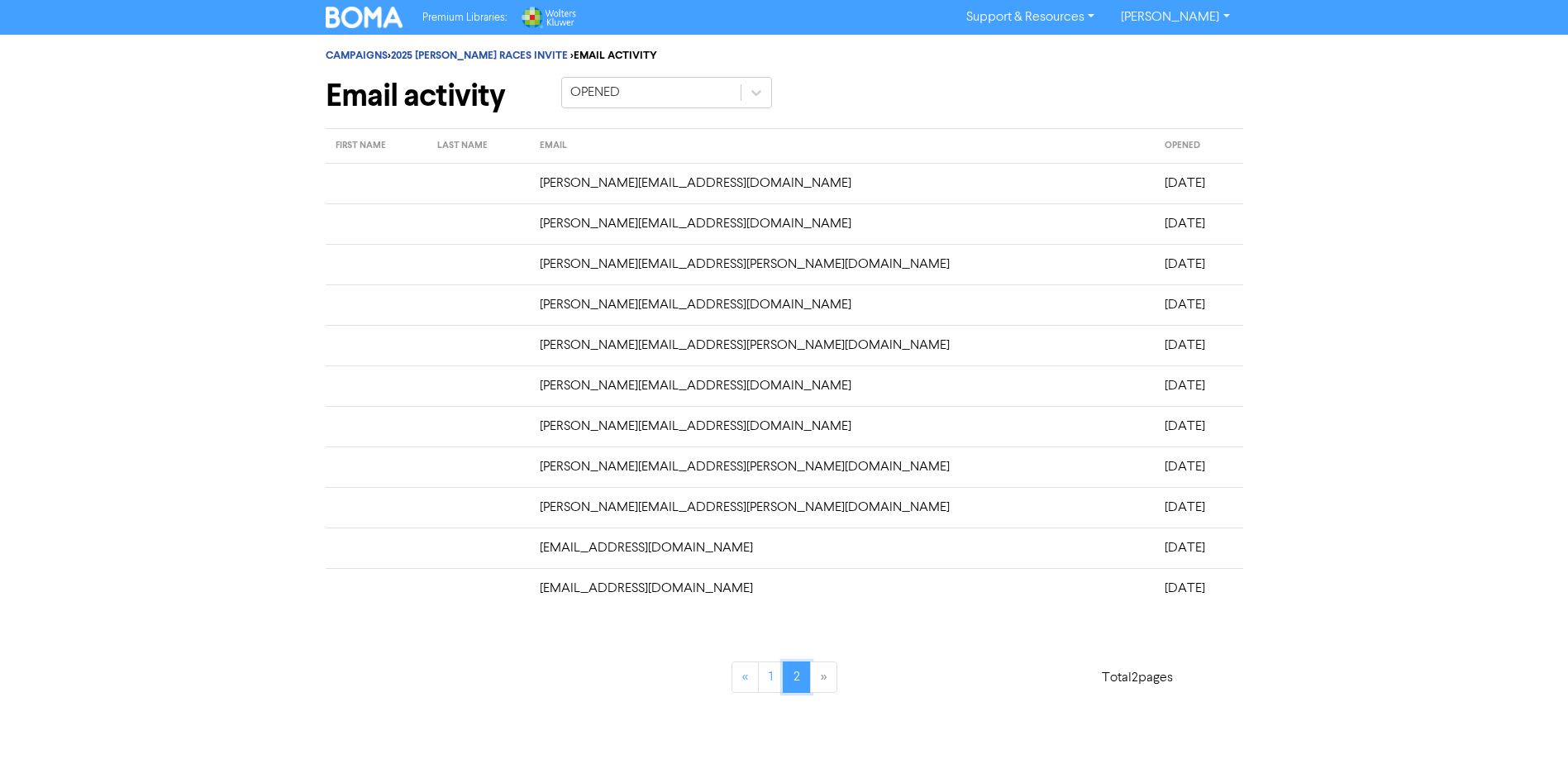
scroll to position [0, 0]
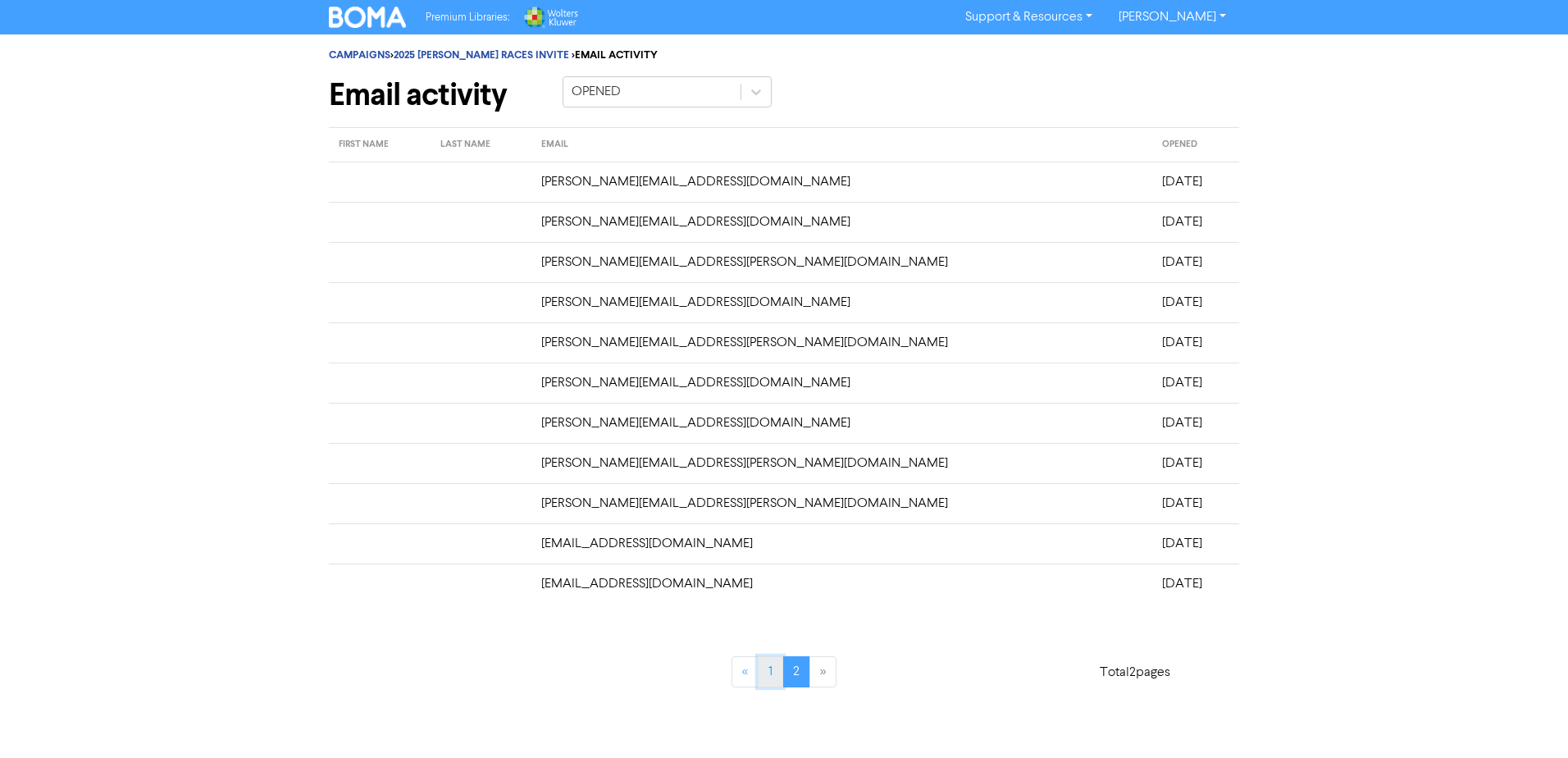
click at [772, 672] on link "1" at bounding box center [770, 672] width 26 height 31
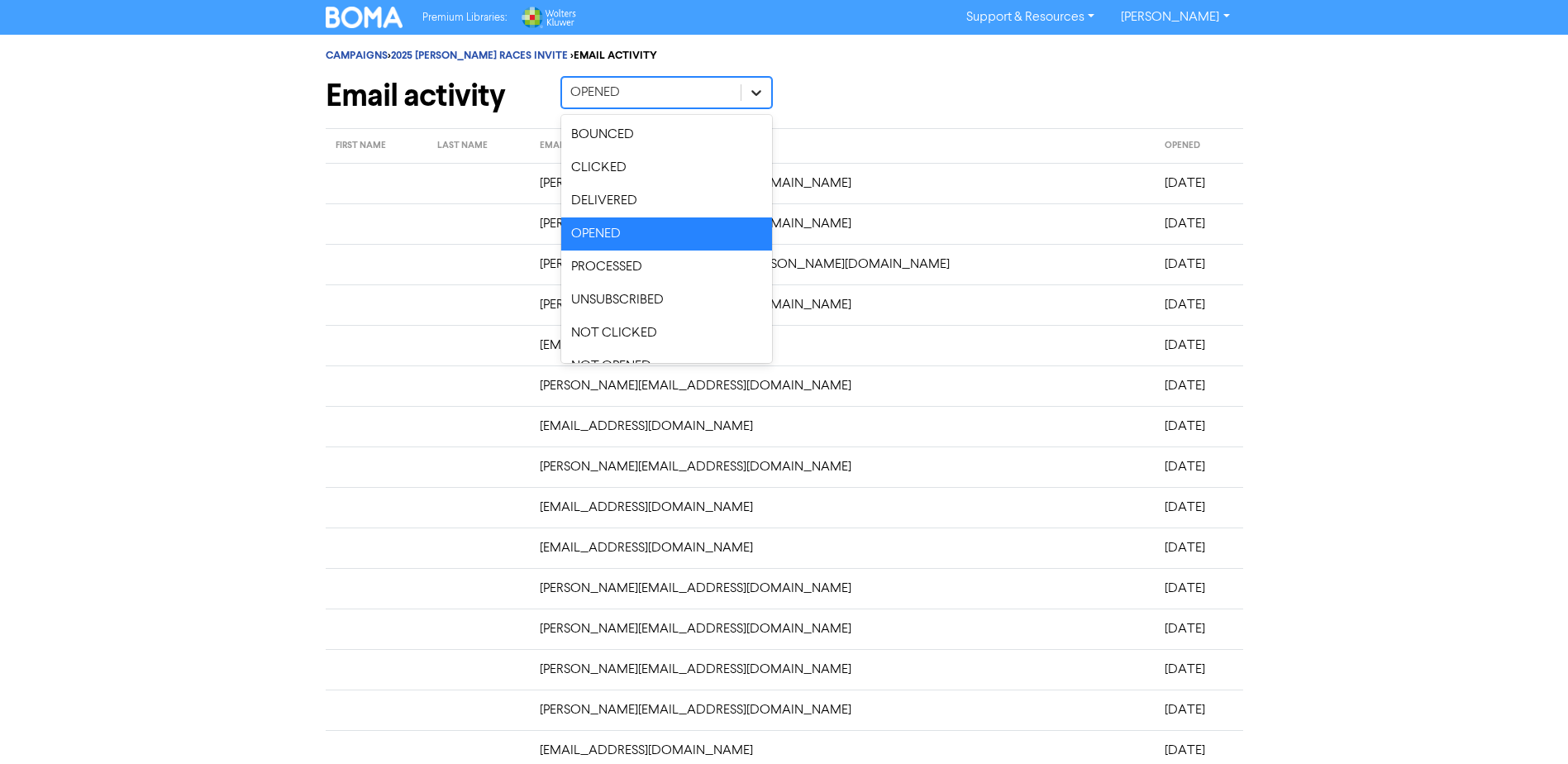
click at [755, 102] on div at bounding box center [756, 92] width 30 height 30
click at [672, 147] on div "BOUNCED" at bounding box center [666, 135] width 210 height 33
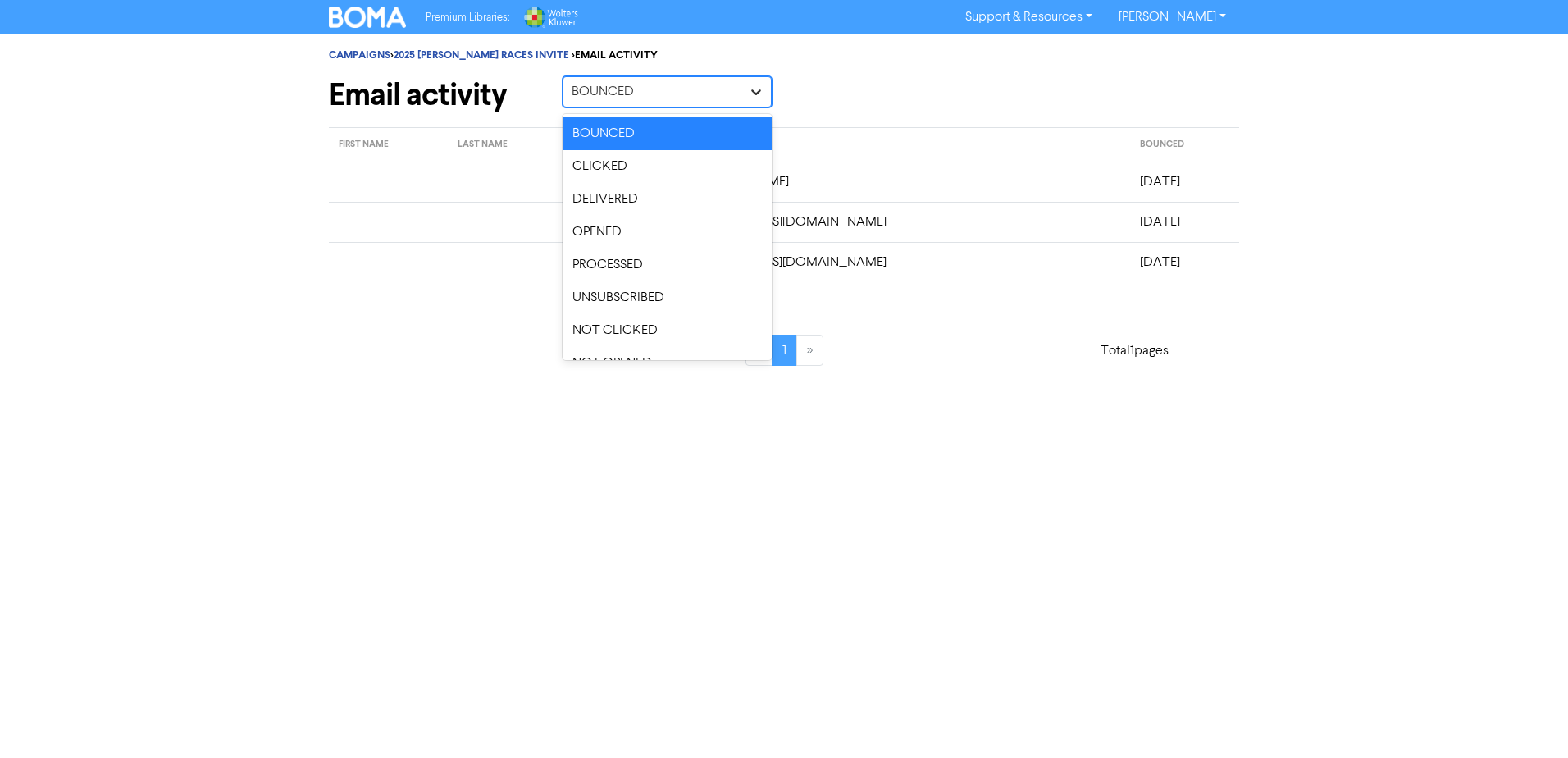
click at [759, 95] on icon at bounding box center [756, 92] width 17 height 17
click at [678, 172] on div "CLICKED" at bounding box center [667, 167] width 209 height 33
